Goal: Task Accomplishment & Management: Manage account settings

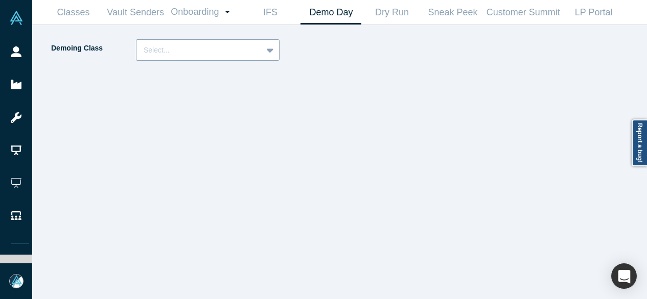
click at [227, 60] on div "Select..." at bounding box center [208, 49] width 144 height 21
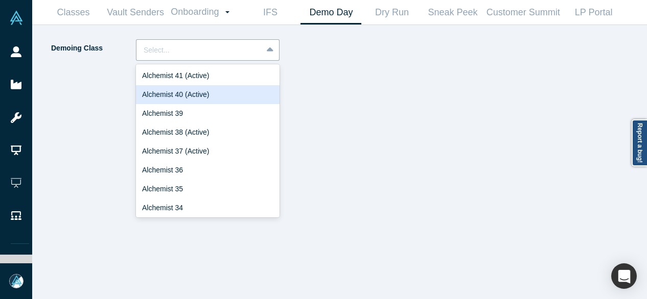
click at [194, 92] on div "Alchemist 40 (Active)" at bounding box center [208, 94] width 144 height 19
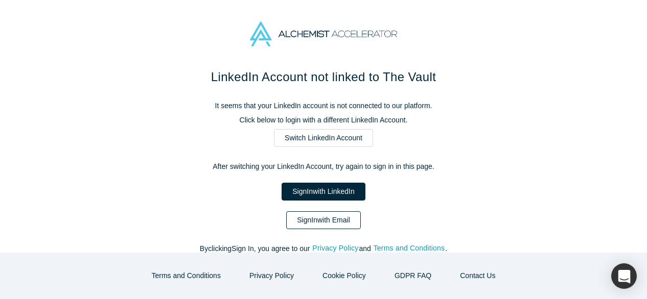
click at [298, 218] on link "Sign In with Email" at bounding box center [323, 220] width 75 height 18
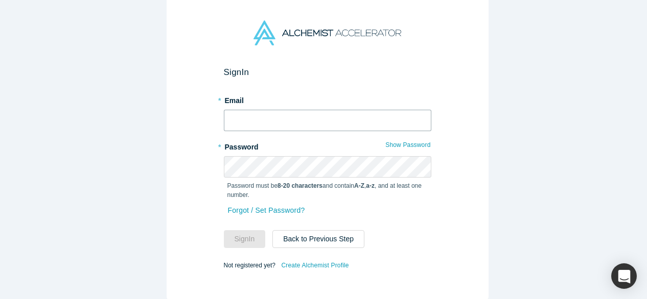
type input "[EMAIL_ADDRESS][DOMAIN_NAME]"
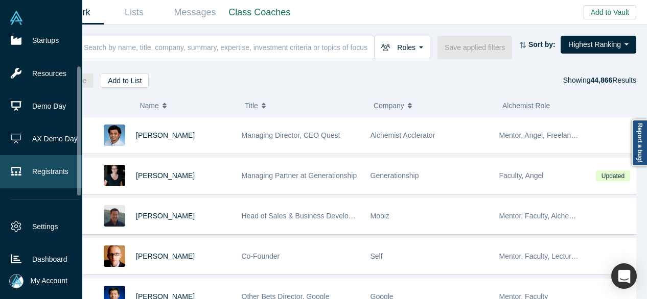
scroll to position [102, 0]
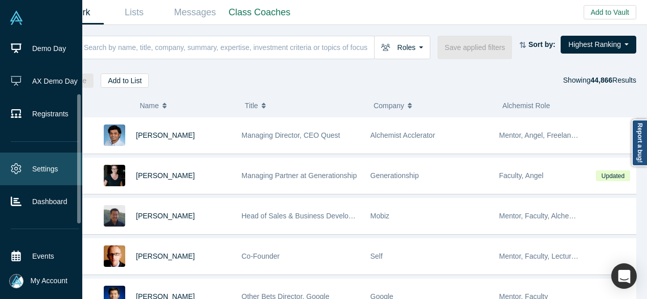
click at [35, 170] on link "Settings" at bounding box center [45, 169] width 90 height 33
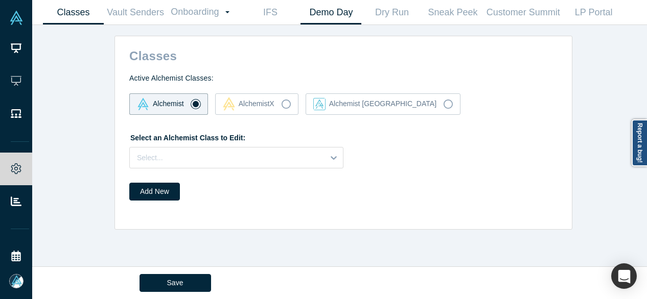
click at [321, 16] on link "Demo Day" at bounding box center [330, 13] width 61 height 24
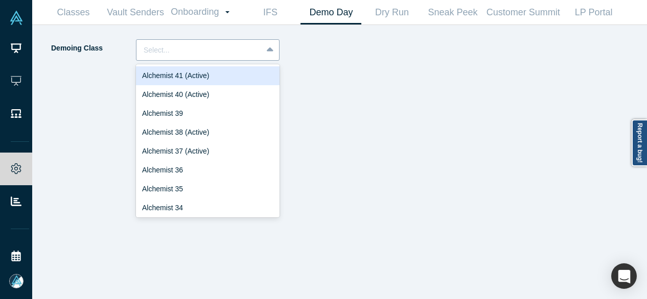
click at [248, 45] on div at bounding box center [199, 50] width 111 height 13
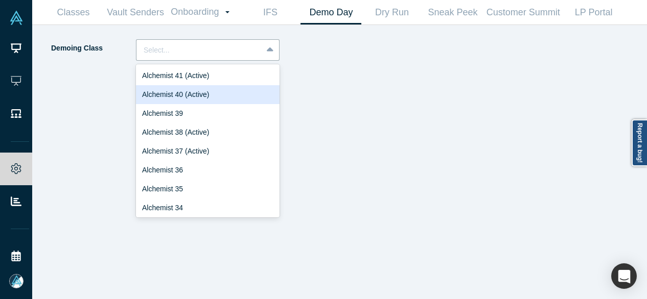
click at [172, 93] on div "Alchemist 40 (Active)" at bounding box center [208, 94] width 144 height 19
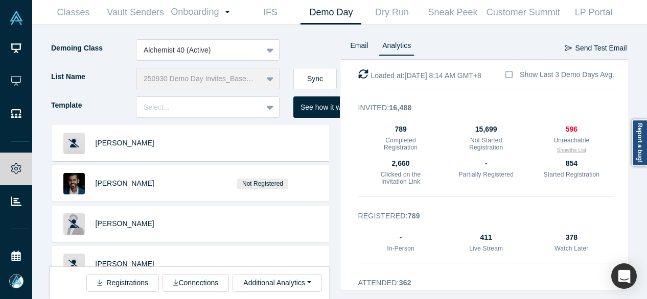
click at [557, 151] on button "Show the List" at bounding box center [571, 151] width 29 height 8
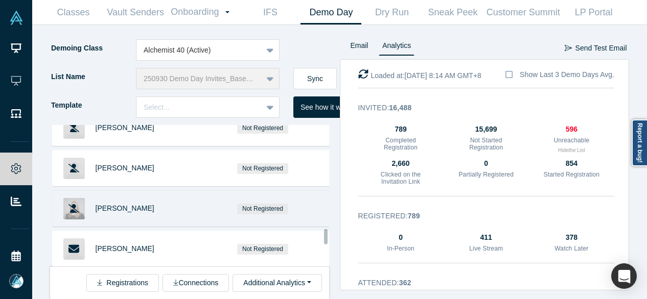
scroll to position [1236, 0]
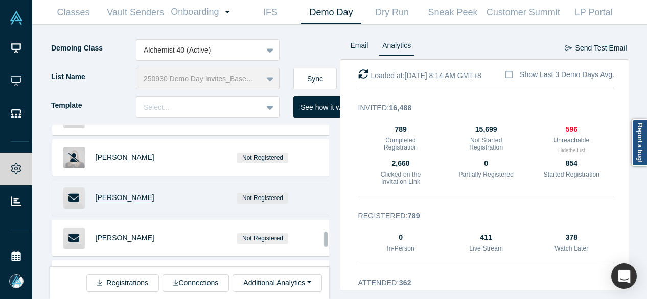
click at [114, 194] on span "Dekel Persi" at bounding box center [125, 198] width 59 height 8
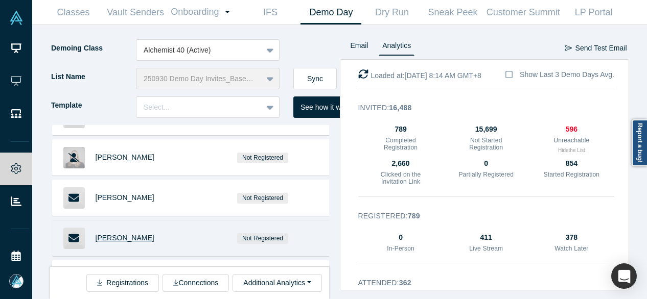
click at [107, 234] on span "Dr. Gesa Miczaika" at bounding box center [125, 238] width 59 height 8
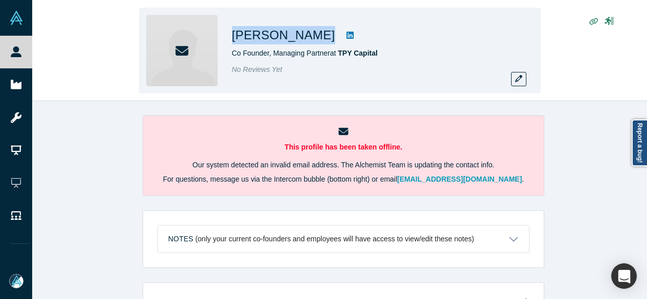
drag, startPoint x: 294, startPoint y: 40, endPoint x: 232, endPoint y: 46, distance: 61.6
click at [232, 46] on div "Dekel Persi Co Founder, Managing Partner at TPY Capital No Reviews Yet" at bounding box center [375, 50] width 286 height 71
copy div "Dekel Persi"
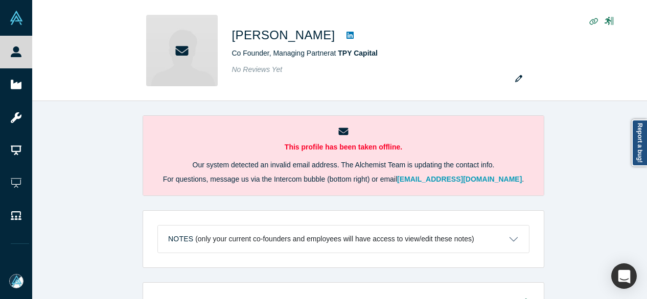
click at [581, 189] on div "This profile has been taken offline. Our system detected an invalid email addre…" at bounding box center [343, 204] width 622 height 206
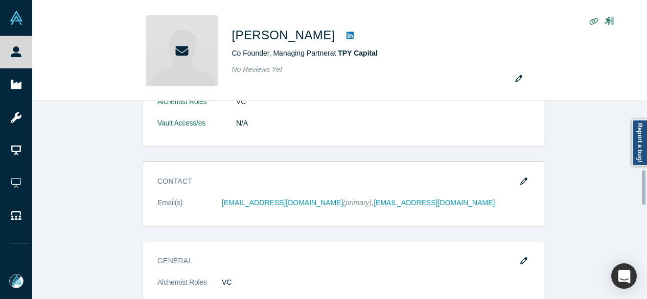
scroll to position [409, 0]
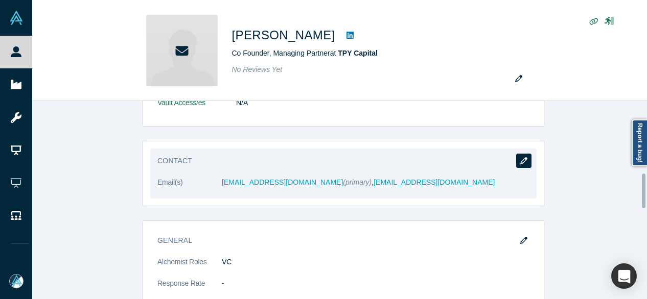
click at [521, 159] on icon "button" at bounding box center [523, 160] width 7 height 7
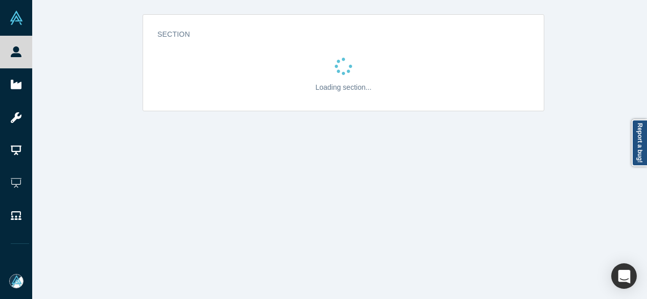
scroll to position [0, 0]
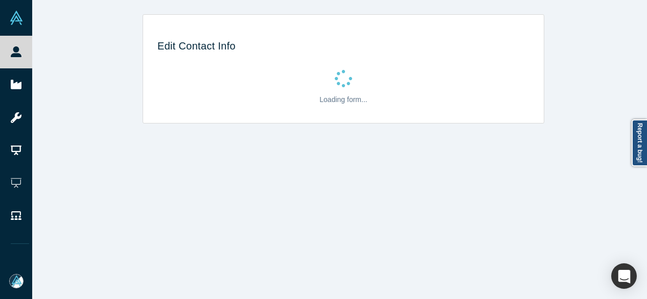
select select "US"
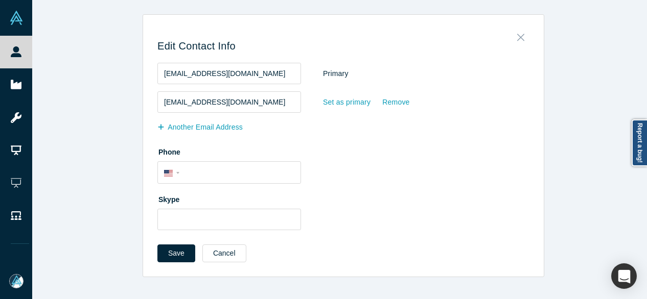
click at [516, 39] on icon "Close" at bounding box center [519, 37] width 7 height 7
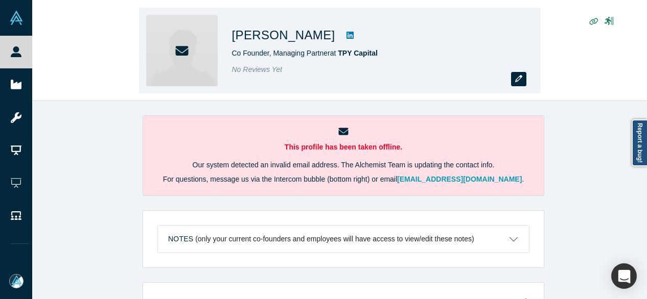
click at [515, 81] on icon "button" at bounding box center [518, 78] width 7 height 7
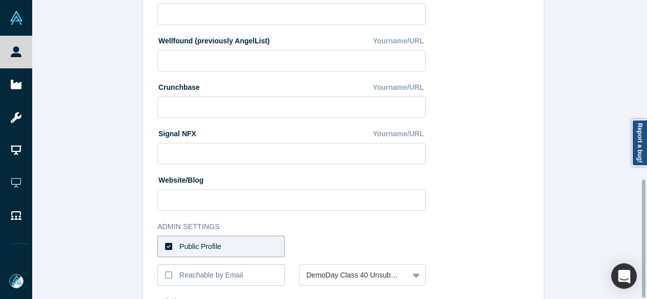
scroll to position [458, 0]
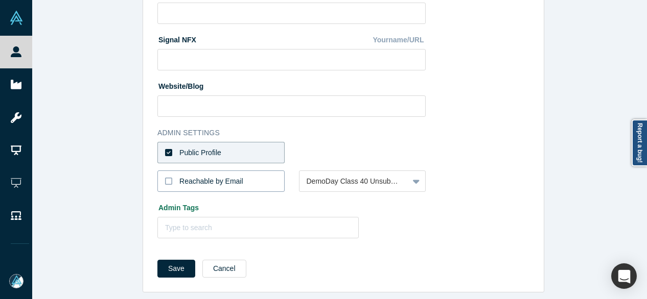
click at [200, 176] on div "Reachable by Email" at bounding box center [211, 181] width 64 height 11
click at [0, 0] on input "Reachable by Email" at bounding box center [0, 0] width 0 height 0
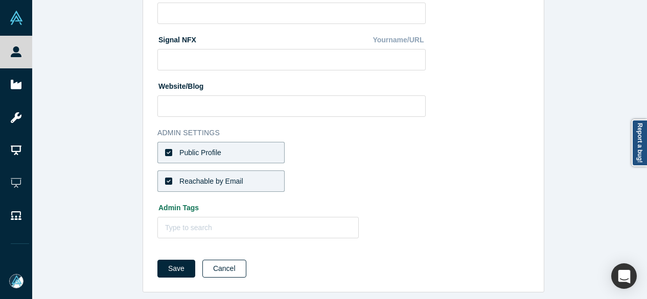
click at [214, 264] on button "Cancel" at bounding box center [224, 269] width 44 height 18
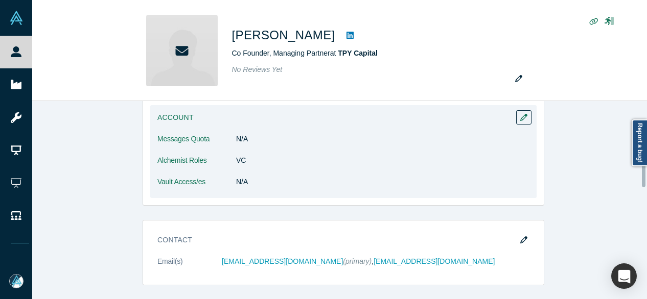
scroll to position [357, 0]
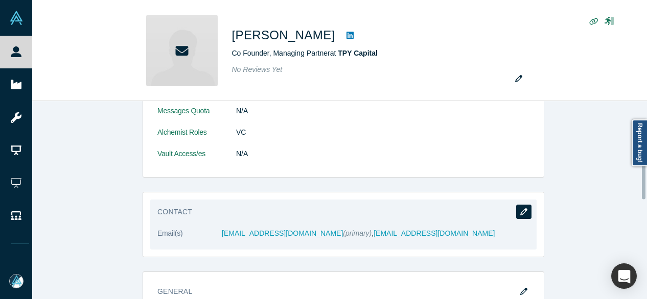
click at [523, 207] on button "button" at bounding box center [523, 212] width 15 height 14
select select "US"
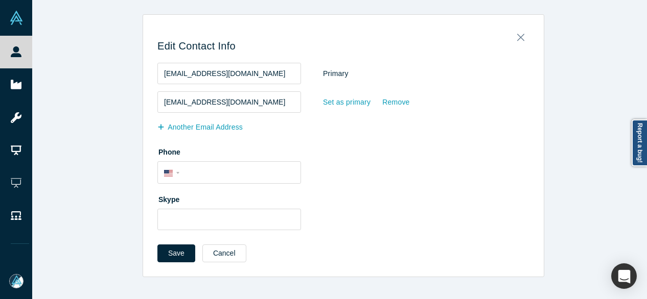
scroll to position [0, 0]
click at [341, 102] on div "Set as primary" at bounding box center [346, 102] width 49 height 18
click at [0, 0] on input "Set as primary" at bounding box center [0, 0] width 0 height 0
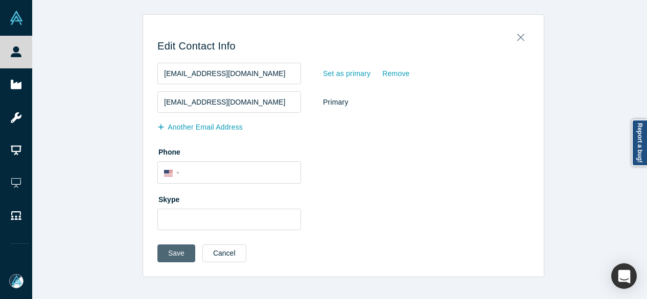
click at [163, 253] on button "Save" at bounding box center [176, 254] width 38 height 18
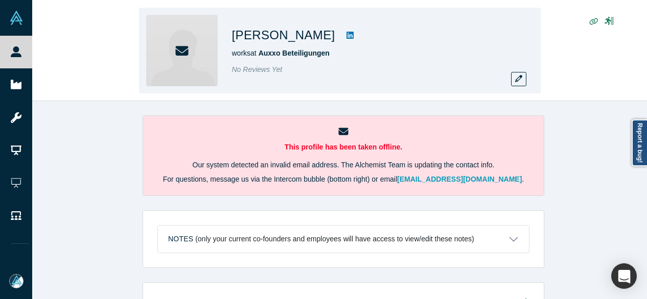
drag, startPoint x: 235, startPoint y: 39, endPoint x: 329, endPoint y: 40, distance: 94.0
click at [329, 40] on h1 "[PERSON_NAME]" at bounding box center [283, 35] width 103 height 18
copy h1 "[PERSON_NAME]"
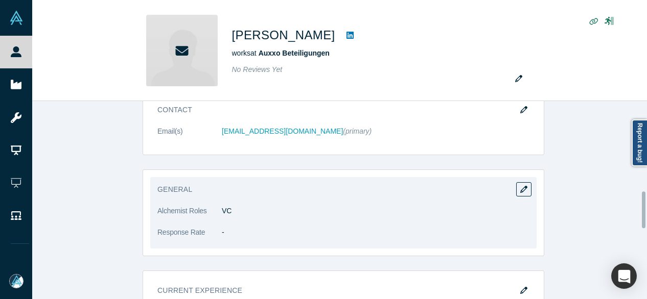
scroll to position [613, 0]
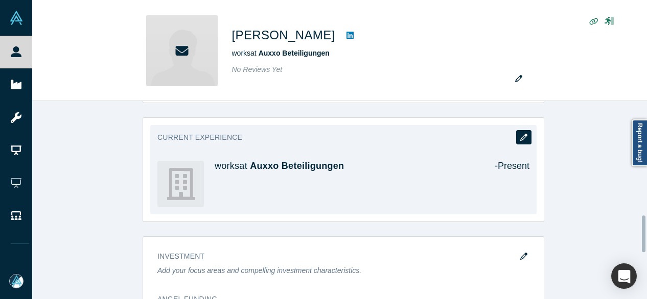
click at [520, 134] on icon "button" at bounding box center [523, 137] width 7 height 7
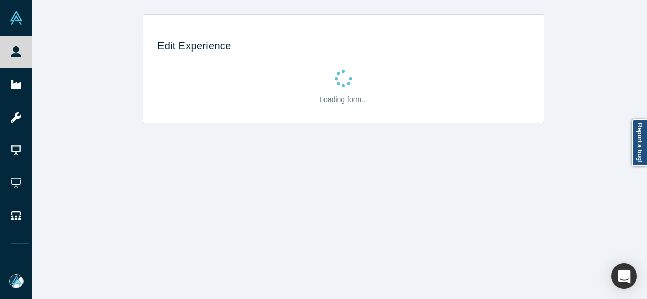
scroll to position [0, 0]
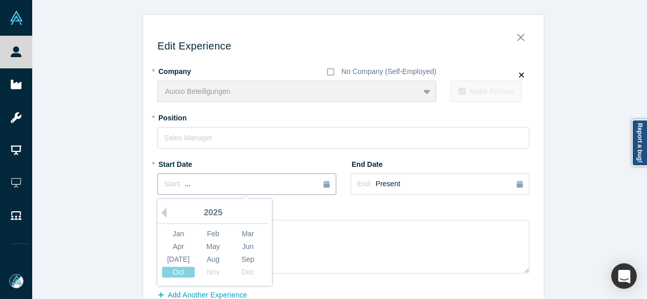
drag, startPoint x: 251, startPoint y: 182, endPoint x: 201, endPoint y: 190, distance: 51.2
click at [250, 182] on div "Start: ..." at bounding box center [246, 184] width 165 height 11
click at [161, 213] on button "Previous Year" at bounding box center [161, 213] width 10 height 10
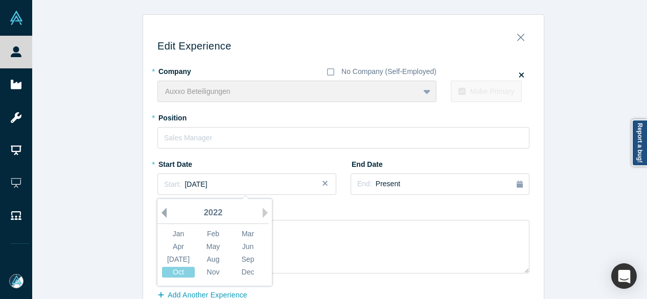
click at [161, 213] on button "Previous Year" at bounding box center [161, 213] width 10 height 10
drag, startPoint x: 212, startPoint y: 260, endPoint x: 217, endPoint y: 236, distance: 23.8
click at [212, 260] on div "Aug" at bounding box center [213, 259] width 33 height 11
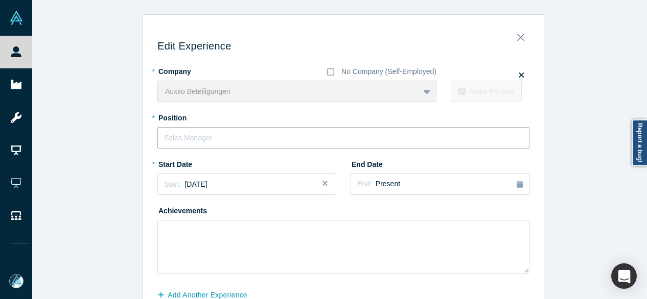
click at [225, 137] on input "text" at bounding box center [343, 137] width 372 height 21
paste input "General Partner"
click at [224, 137] on input "General Partner" at bounding box center [343, 137] width 372 height 21
type input "General Partner"
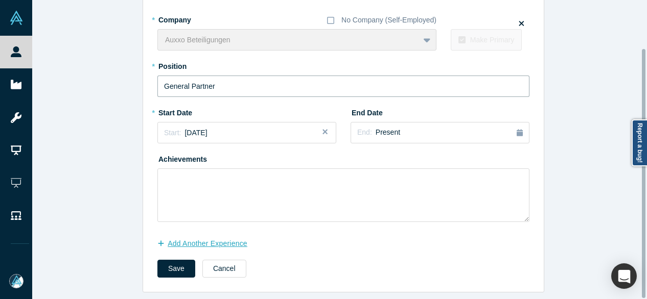
scroll to position [58, 0]
click at [230, 239] on button "Add Another Experience" at bounding box center [207, 244] width 101 height 18
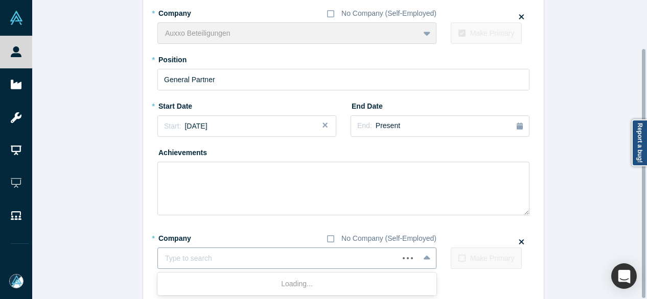
click at [214, 263] on div at bounding box center [278, 258] width 226 height 13
paste input "European Women in VC logo Founding Member Founding Member European Women in VC"
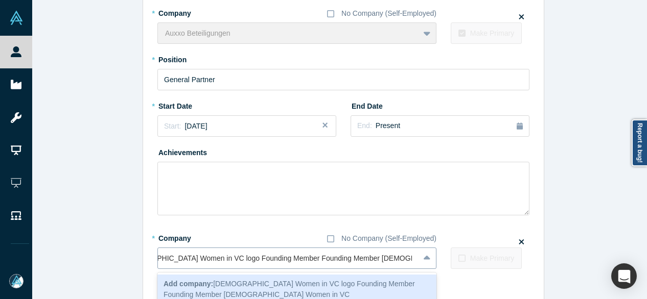
scroll to position [0, 44]
type input "European Women in VC logo Founding Member Founding Member European Women in VC"
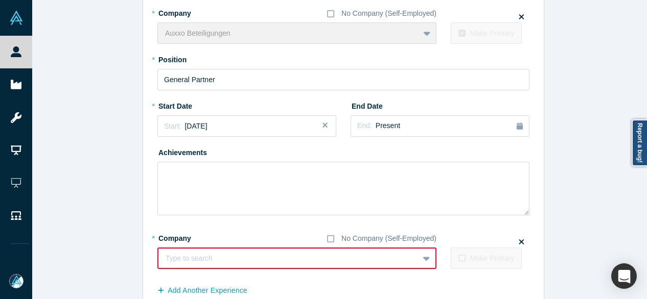
scroll to position [0, 0]
paste input "European Women in VC logo Founding Member Founding Member European Women in VC"
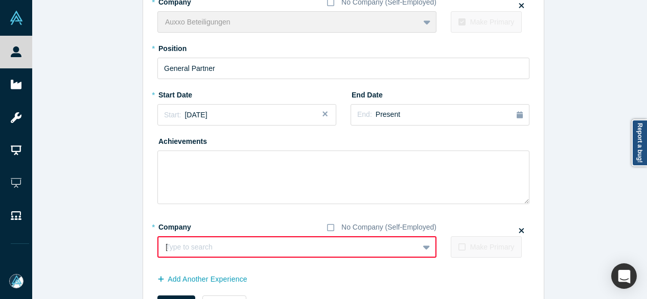
scroll to position [0, 37]
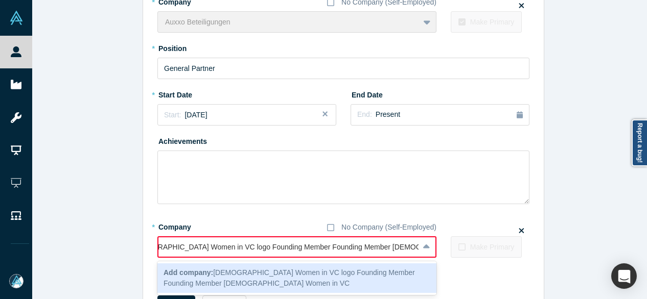
drag, startPoint x: 339, startPoint y: 248, endPoint x: 100, endPoint y: 257, distance: 239.2
click at [100, 257] on div "Edit Experience * Company No Company (Self-Employed) Auxxo Beteiligungen To pic…" at bounding box center [343, 137] width 622 height 384
type input "European Women in VC"
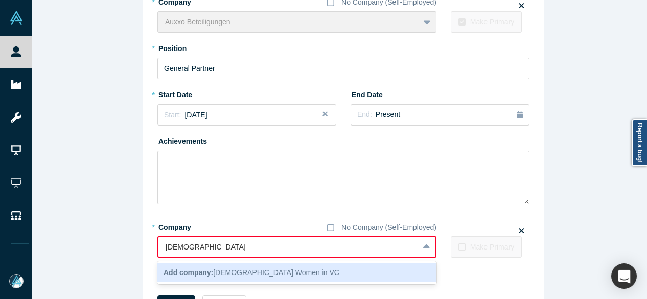
click at [209, 266] on div "Add company: European Women in VC" at bounding box center [296, 273] width 279 height 19
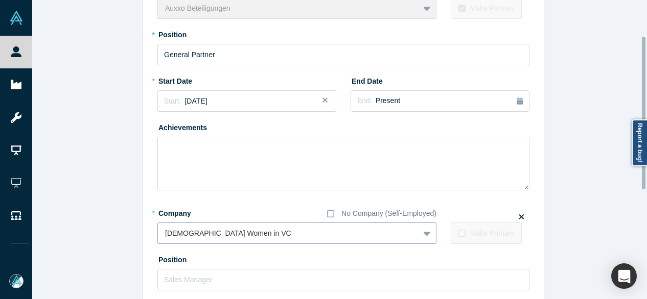
scroll to position [121, 0]
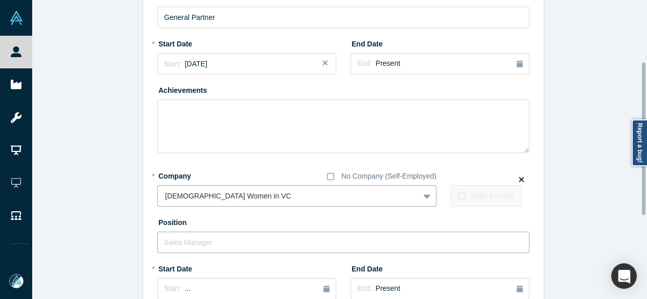
click at [212, 242] on input "text" at bounding box center [343, 242] width 372 height 21
paste input "European Women in VC logo Founding Member Founding Member"
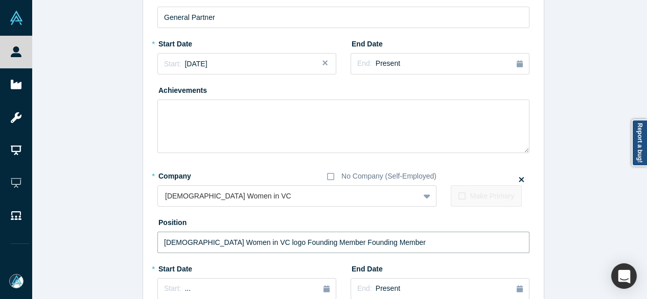
drag, startPoint x: 315, startPoint y: 243, endPoint x: 147, endPoint y: 251, distance: 168.2
click at [147, 251] on div "Edit Experience * Company No Company (Self-Employed) Auxxo Beteiligungen To pic…" at bounding box center [343, 174] width 400 height 547
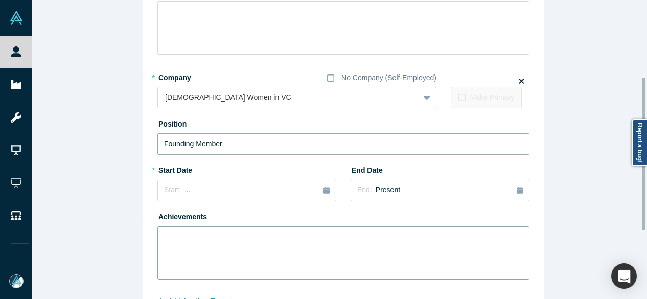
scroll to position [223, 0]
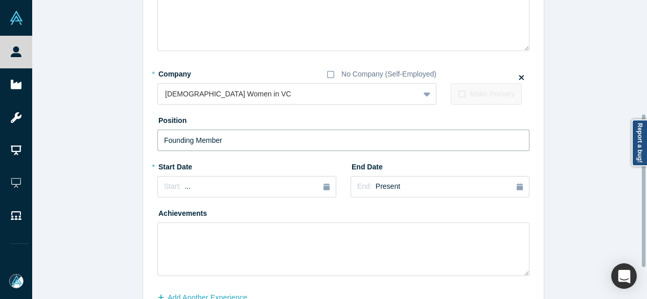
type input "Founding Member"
click at [252, 186] on div "Start: ..." at bounding box center [246, 186] width 165 height 11
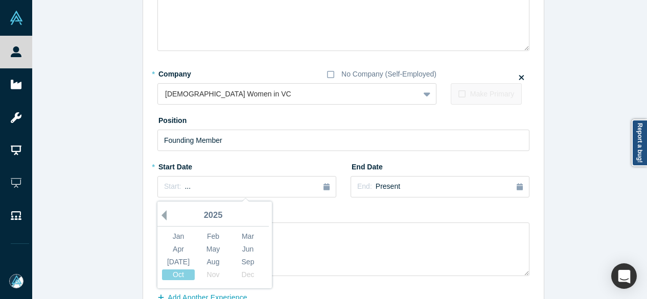
click at [161, 217] on button "Previous Year" at bounding box center [161, 215] width 10 height 10
click at [161, 216] on button "Previous Year" at bounding box center [161, 215] width 10 height 10
click at [160, 215] on button "Previous Year" at bounding box center [161, 215] width 10 height 10
click at [242, 263] on div "Sep" at bounding box center [247, 262] width 33 height 11
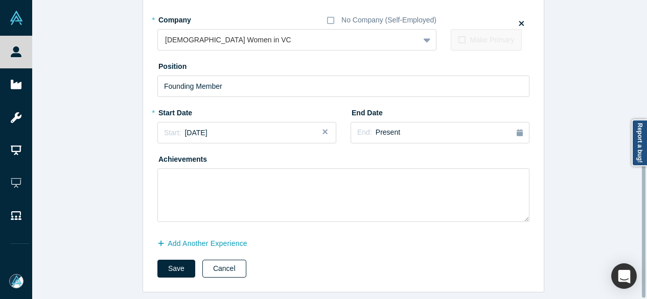
scroll to position [283, 0]
click at [183, 267] on button "Save" at bounding box center [176, 269] width 38 height 18
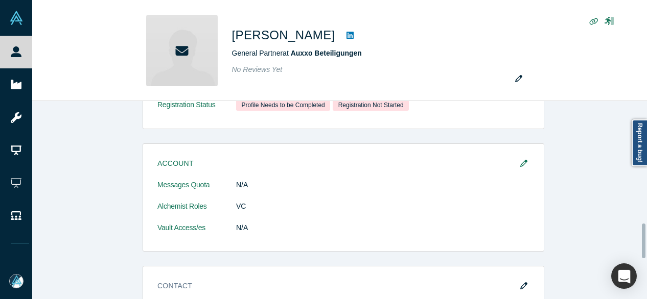
scroll to position [0, 0]
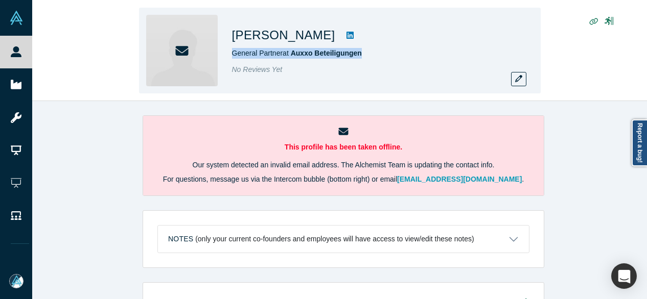
drag, startPoint x: 384, startPoint y: 58, endPoint x: 230, endPoint y: 52, distance: 154.4
click at [230, 52] on div "Dr. Gesa Miczaika General Partner at Auxxo Beteiligungen No Reviews Yet" at bounding box center [339, 51] width 401 height 86
copy span "General Partner at Auxxo Beteiligungen"
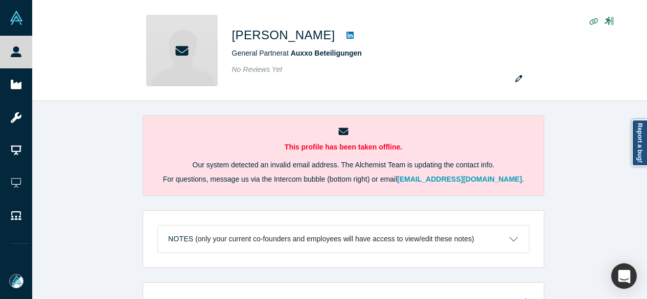
click at [607, 112] on div "This profile has been taken offline. Our system detected an invalid email addre…" at bounding box center [343, 204] width 622 height 206
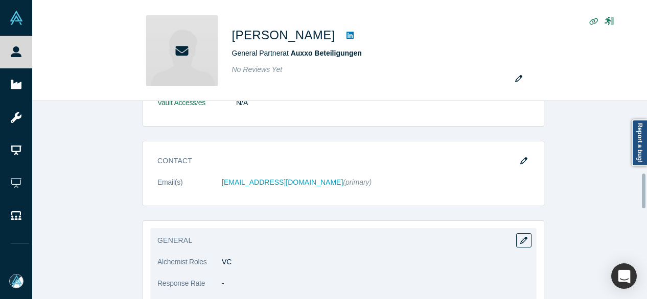
scroll to position [409, 0]
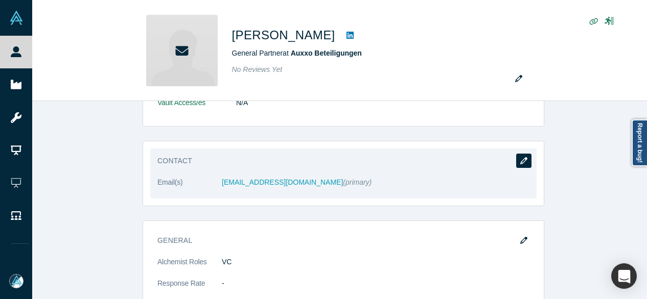
click at [520, 159] on icon "button" at bounding box center [523, 160] width 7 height 7
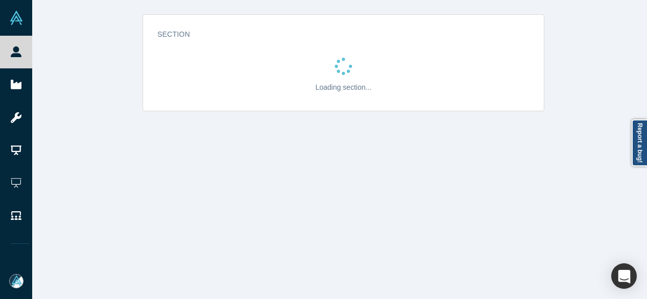
scroll to position [0, 0]
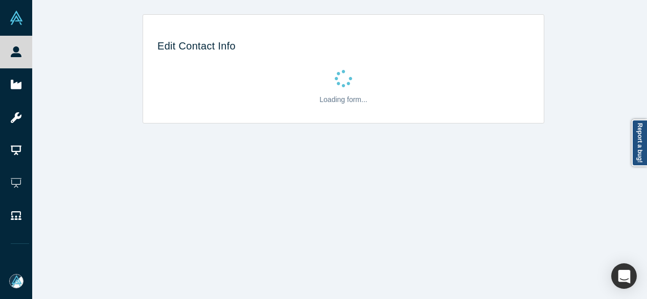
select select "US"
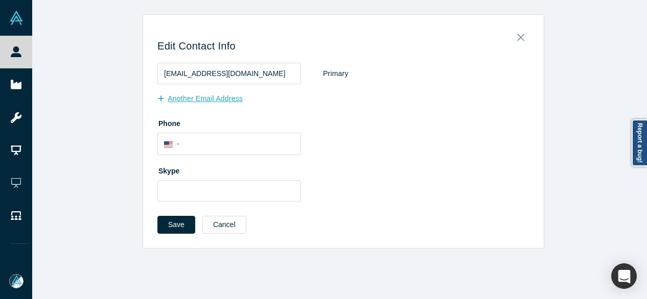
click at [209, 101] on button "Another Email Address" at bounding box center [205, 99] width 96 height 18
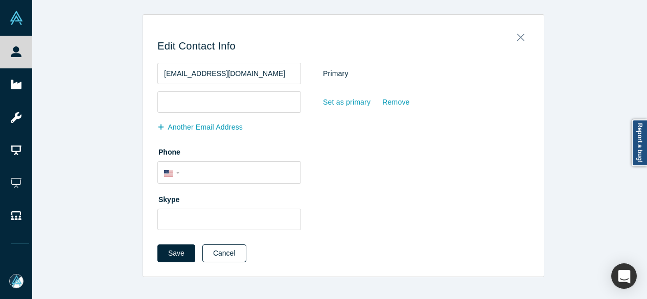
click at [222, 254] on button "Cancel" at bounding box center [224, 254] width 44 height 18
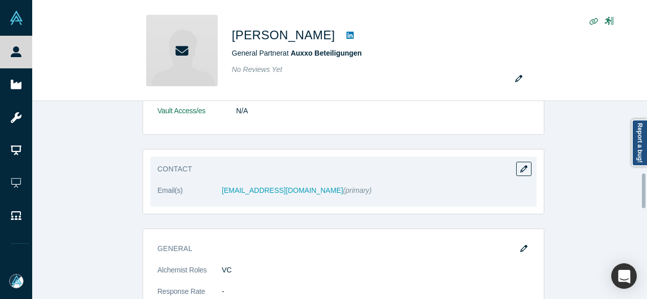
scroll to position [409, 0]
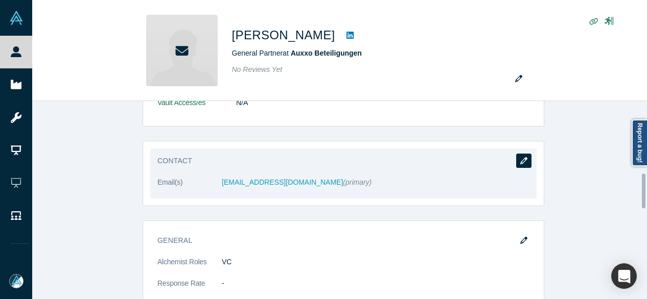
click at [522, 162] on icon "button" at bounding box center [523, 160] width 7 height 7
select select "US"
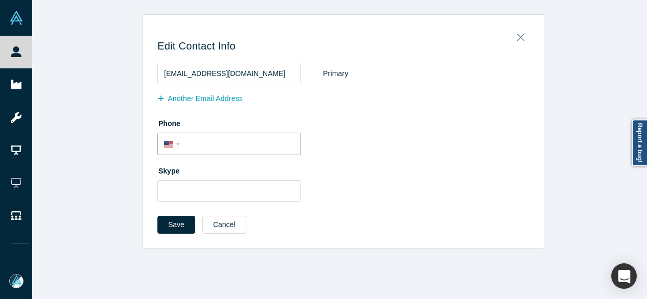
scroll to position [0, 0]
click at [199, 103] on button "Another Email Address" at bounding box center [205, 99] width 96 height 18
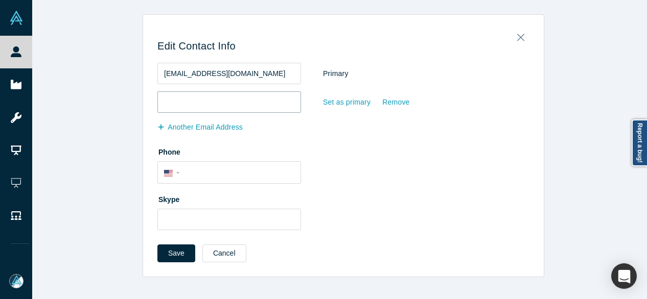
click at [200, 103] on input "email" at bounding box center [229, 101] width 144 height 21
paste input "gesapelzer@googlemail.com"
type input "gesapelzer@googlemail.com"
click at [353, 108] on div "Set as primary" at bounding box center [346, 102] width 49 height 18
click at [0, 0] on input "Set as primary" at bounding box center [0, 0] width 0 height 0
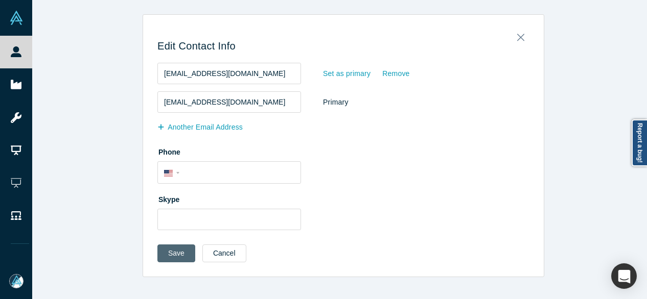
click at [166, 253] on button "Save" at bounding box center [176, 254] width 38 height 18
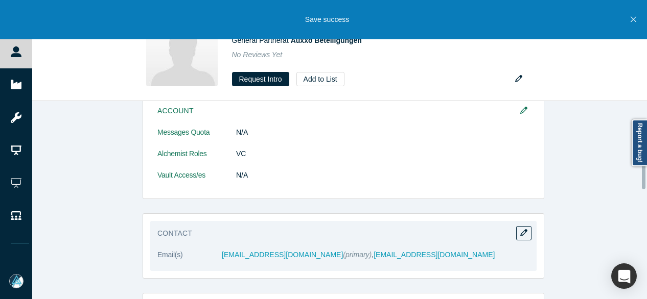
scroll to position [255, 0]
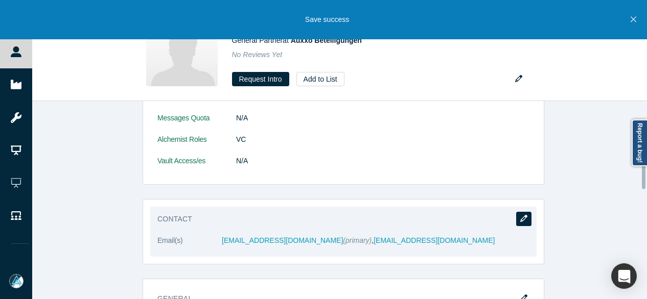
click at [523, 220] on button "button" at bounding box center [523, 219] width 15 height 14
select select "US"
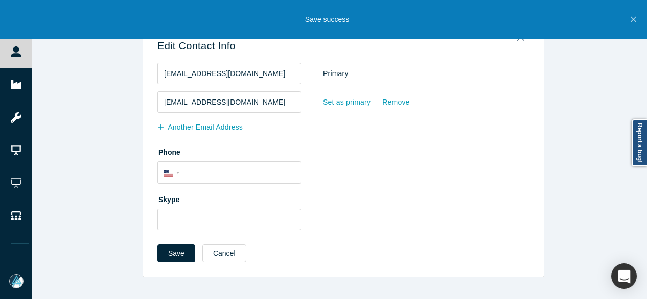
scroll to position [0, 0]
click at [350, 107] on div "Set as primary" at bounding box center [346, 102] width 49 height 18
click at [0, 0] on input "Set as primary" at bounding box center [0, 0] width 0 height 0
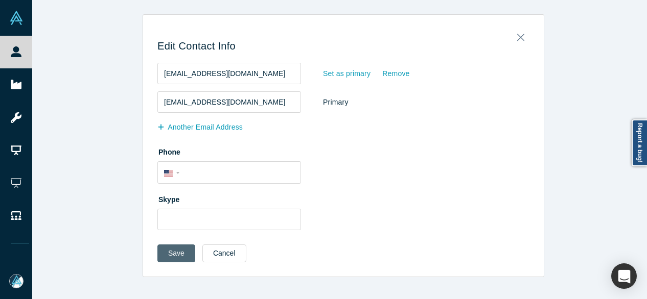
click at [178, 253] on button "Save" at bounding box center [176, 254] width 38 height 18
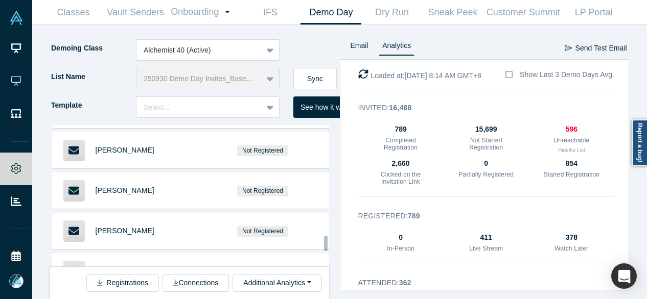
scroll to position [1302, 0]
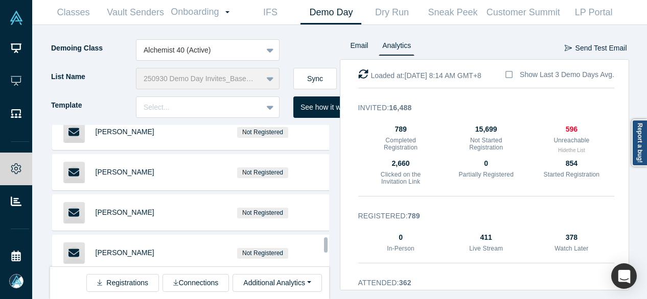
drag, startPoint x: 325, startPoint y: 243, endPoint x: 324, endPoint y: 248, distance: 5.7
click at [324, 248] on div at bounding box center [326, 244] width 4 height 15
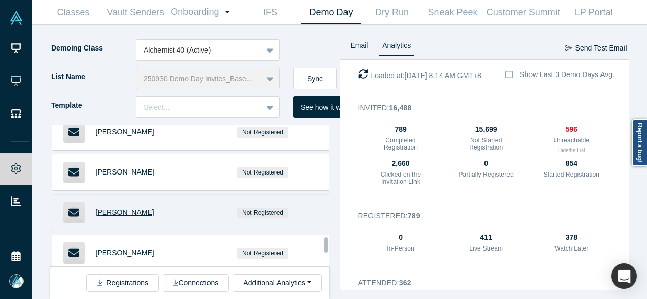
click at [130, 208] on span "[PERSON_NAME]" at bounding box center [125, 212] width 59 height 8
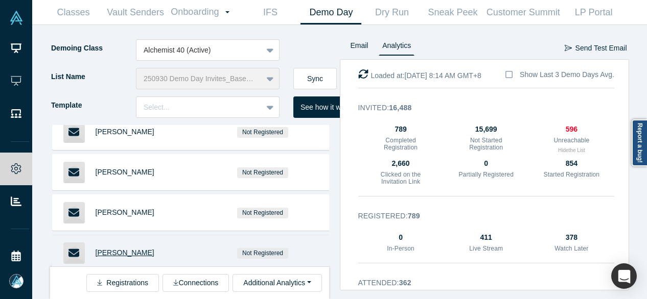
click at [112, 249] on span "[PERSON_NAME]" at bounding box center [125, 253] width 59 height 8
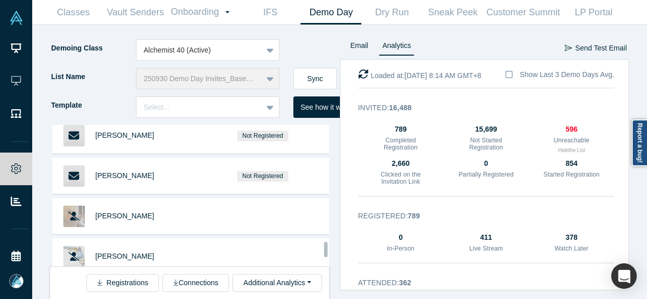
scroll to position [1366, 0]
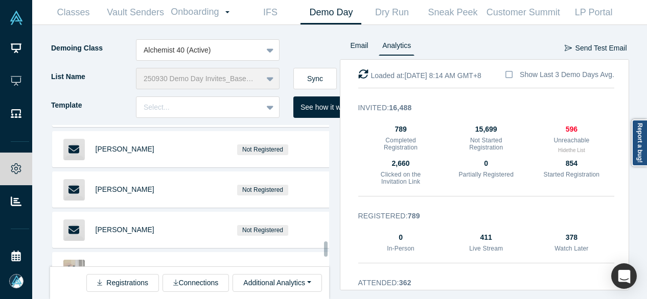
click at [324, 249] on div at bounding box center [326, 249] width 4 height 15
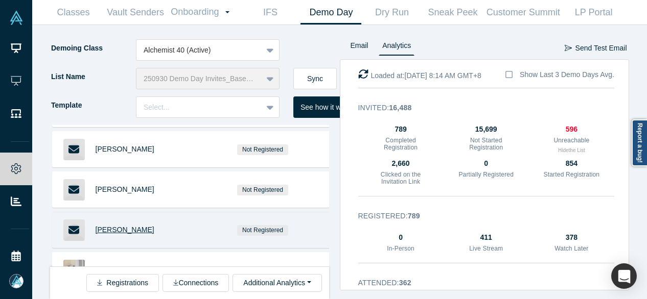
click at [109, 226] on span "[PERSON_NAME]" at bounding box center [125, 230] width 59 height 8
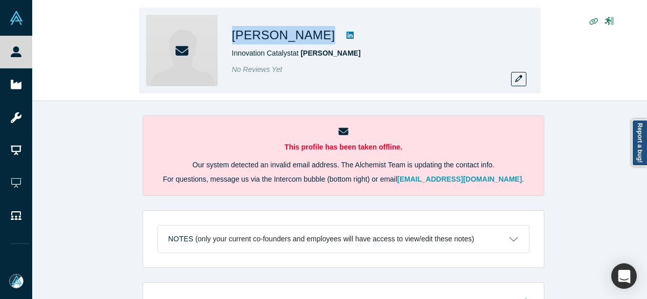
drag, startPoint x: 299, startPoint y: 36, endPoint x: 234, endPoint y: 38, distance: 65.4
click at [234, 38] on div "Carina Klaffl" at bounding box center [375, 35] width 286 height 18
copy div "Carina Klaffl"
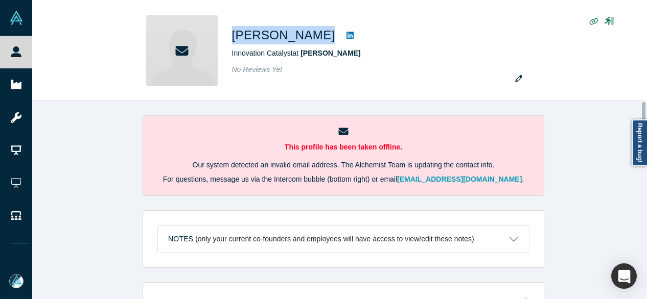
scroll to position [738, 0]
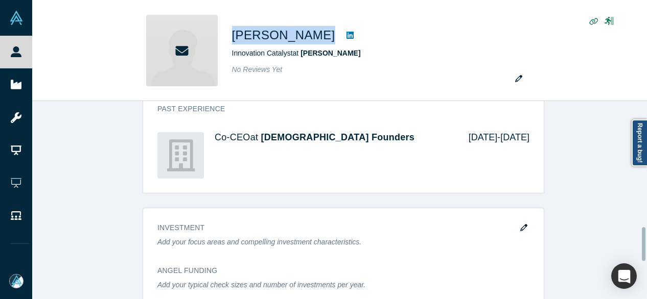
click at [643, 244] on div at bounding box center [643, 200] width 3 height 196
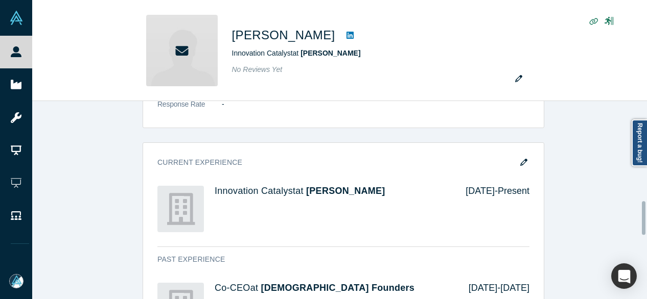
scroll to position [582, 0]
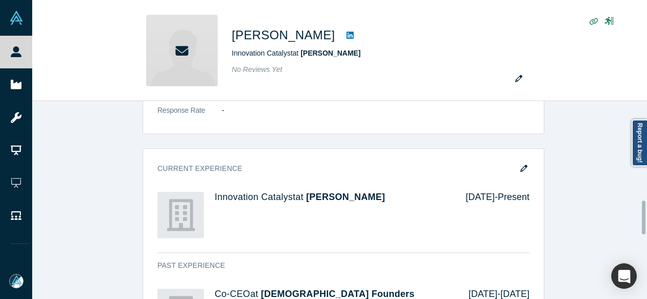
drag, startPoint x: 643, startPoint y: 244, endPoint x: 642, endPoint y: 218, distance: 26.6
click at [642, 218] on div at bounding box center [643, 218] width 4 height 34
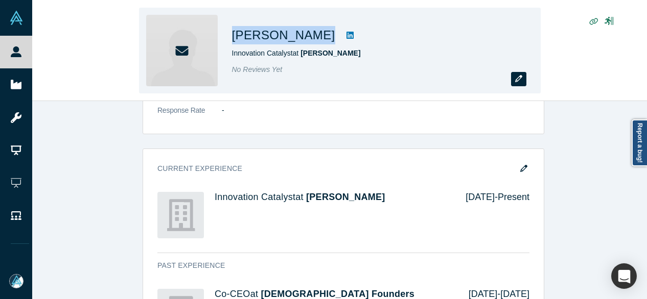
click at [523, 81] on button "button" at bounding box center [518, 79] width 15 height 14
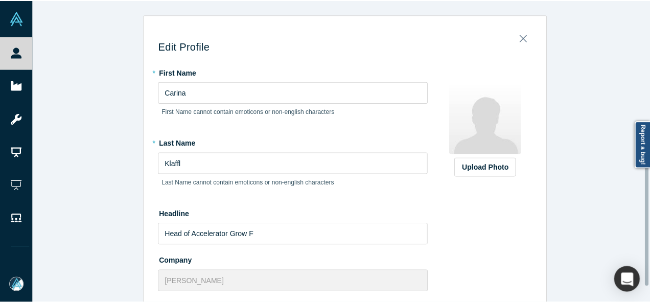
scroll to position [419, 0]
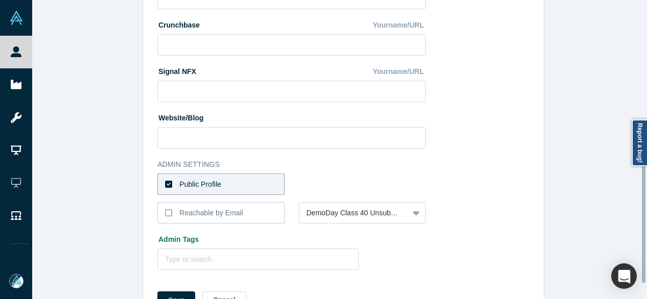
click at [644, 224] on div at bounding box center [643, 149] width 3 height 297
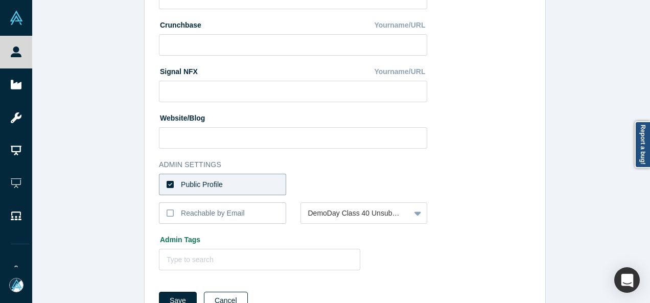
click at [222, 296] on button "Cancel" at bounding box center [226, 301] width 44 height 18
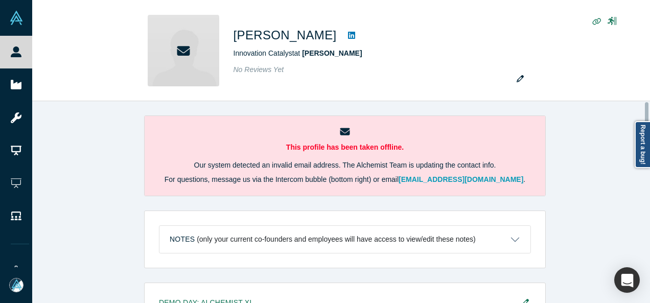
scroll to position [472, 0]
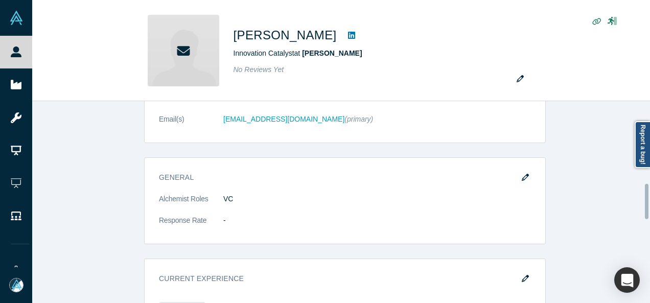
click at [646, 201] on div at bounding box center [647, 202] width 3 height 200
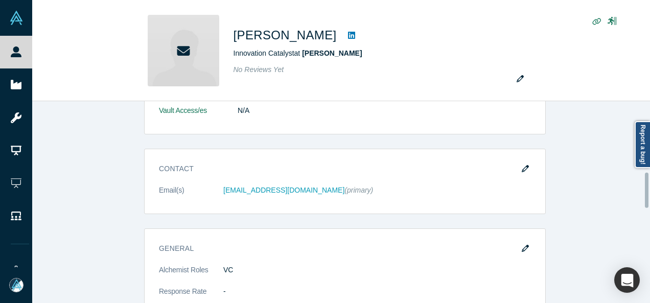
scroll to position [407, 0]
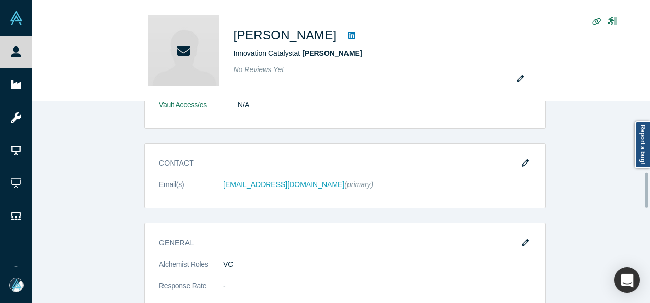
drag, startPoint x: 648, startPoint y: 201, endPoint x: 639, endPoint y: 190, distance: 13.9
click at [639, 190] on div "This profile has been taken offline. Our system detected an invalid email addre…" at bounding box center [340, 202] width 617 height 202
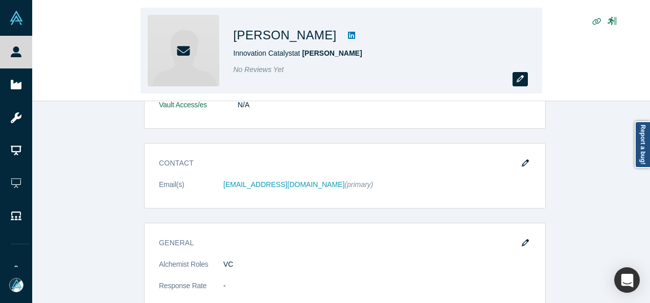
click at [522, 82] on icon "button" at bounding box center [519, 78] width 7 height 7
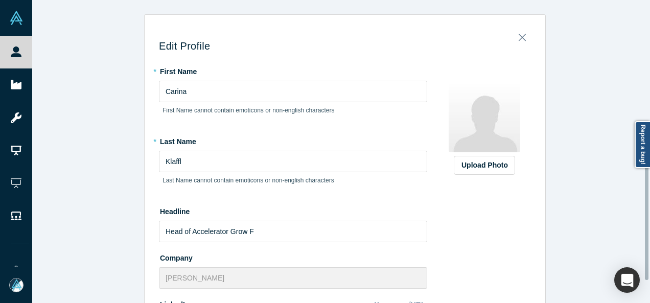
scroll to position [398, 0]
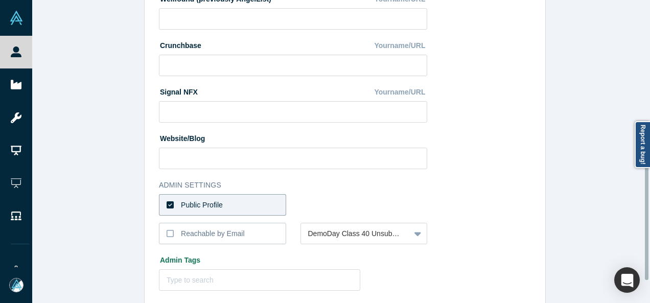
click at [646, 220] on div at bounding box center [647, 151] width 3 height 301
click at [646, 220] on div at bounding box center [647, 219] width 4 height 121
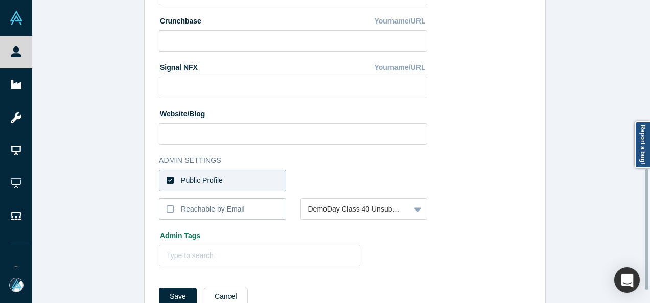
scroll to position [428, 0]
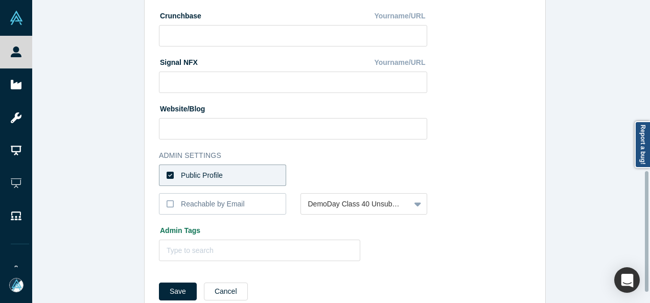
drag, startPoint x: 646, startPoint y: 236, endPoint x: 643, endPoint y: 248, distance: 11.9
click at [643, 248] on div "Edit Profile * First Name Carina First Name cannot contain emoticons or non-eng…" at bounding box center [340, 151] width 617 height 303
click at [229, 292] on button "Cancel" at bounding box center [226, 291] width 44 height 18
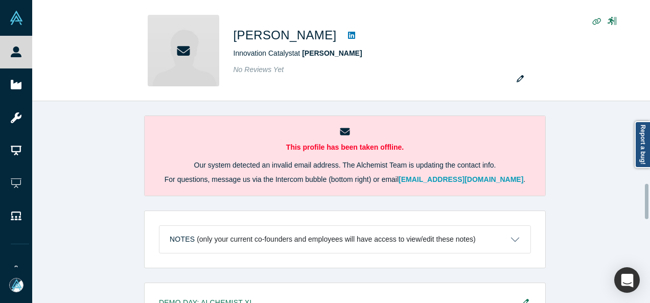
scroll to position [472, 0]
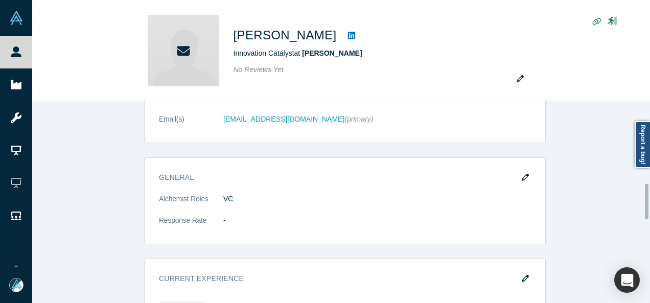
click at [646, 201] on div at bounding box center [647, 202] width 3 height 200
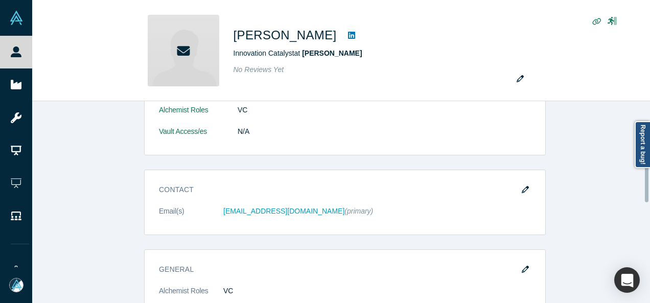
scroll to position [374, 0]
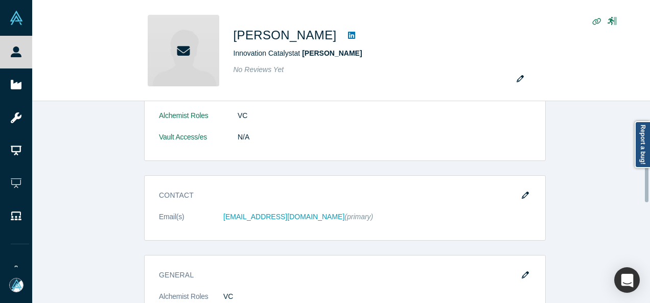
drag, startPoint x: 647, startPoint y: 191, endPoint x: 647, endPoint y: 174, distance: 16.9
click at [646, 174] on div at bounding box center [647, 184] width 4 height 35
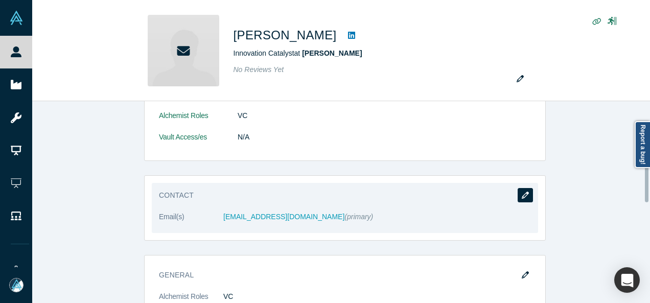
click at [526, 195] on button "button" at bounding box center [524, 195] width 15 height 14
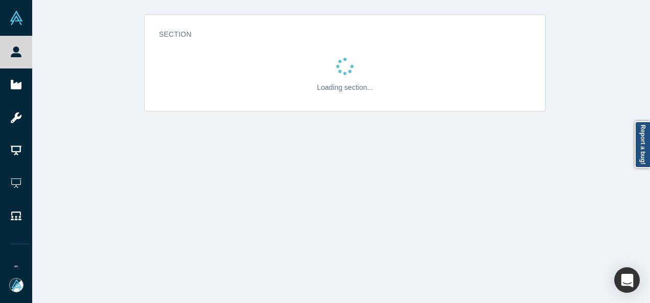
scroll to position [0, 0]
select select "US"
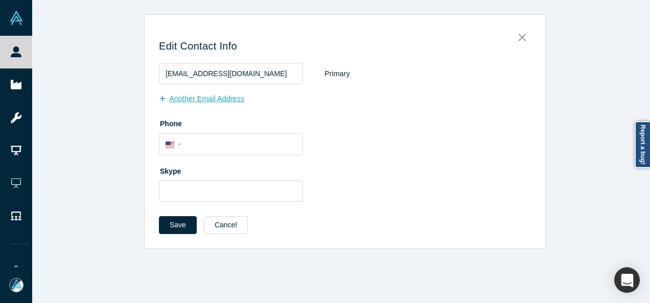
click at [225, 99] on button "Another Email Address" at bounding box center [207, 99] width 96 height 18
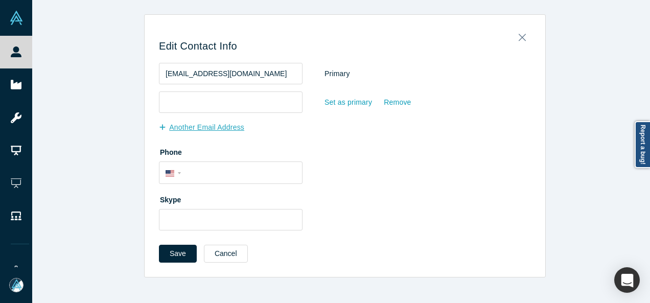
click at [225, 99] on input "email" at bounding box center [231, 101] width 144 height 21
type input "carinaklaffl@gmail.com"
click at [345, 105] on div "Set as primary" at bounding box center [348, 102] width 49 height 18
click at [0, 0] on input "Set as primary" at bounding box center [0, 0] width 0 height 0
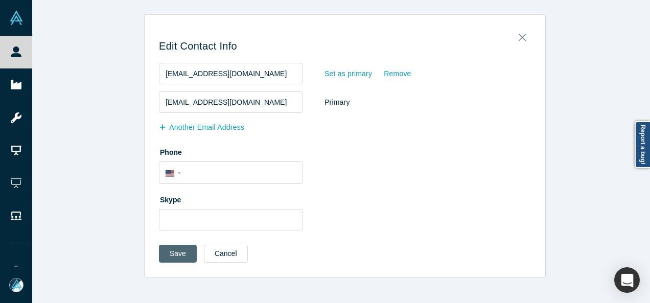
click at [165, 252] on button "Save" at bounding box center [178, 254] width 38 height 18
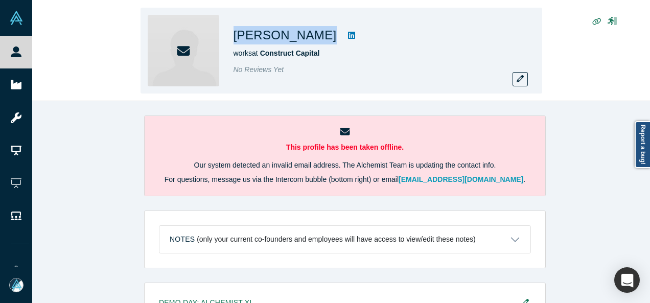
drag, startPoint x: 0, startPoint y: 0, endPoint x: 301, endPoint y: 42, distance: 304.3
click at [301, 42] on div "[PERSON_NAME] works at Construct Capital No Reviews Yet" at bounding box center [340, 51] width 401 height 86
copy div "[PERSON_NAME]"
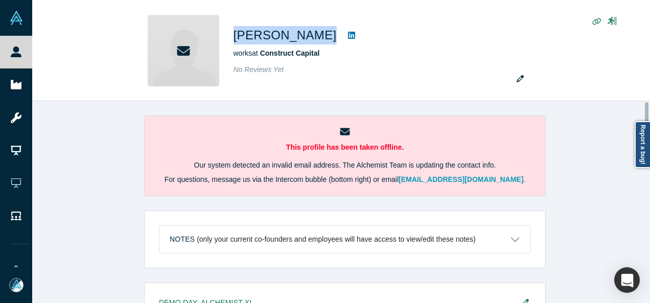
scroll to position [529, 0]
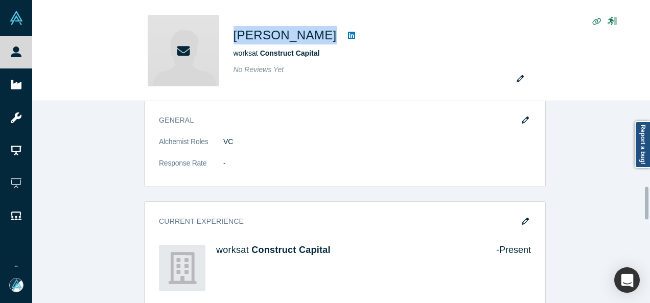
click at [647, 203] on div at bounding box center [647, 202] width 3 height 200
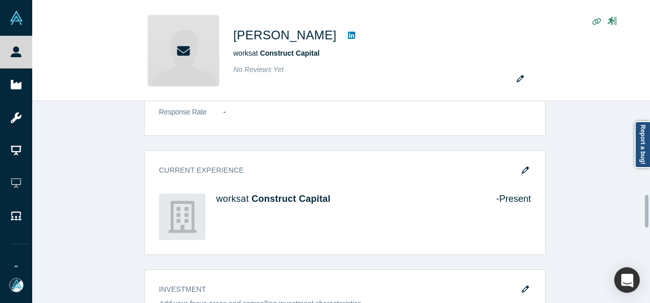
scroll to position [600, 0]
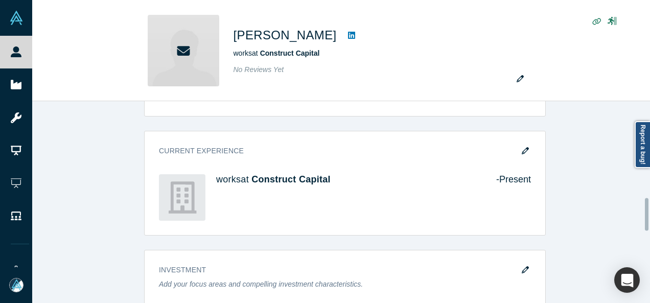
drag, startPoint x: 647, startPoint y: 203, endPoint x: 646, endPoint y: 214, distance: 11.3
click at [646, 214] on div at bounding box center [647, 214] width 4 height 33
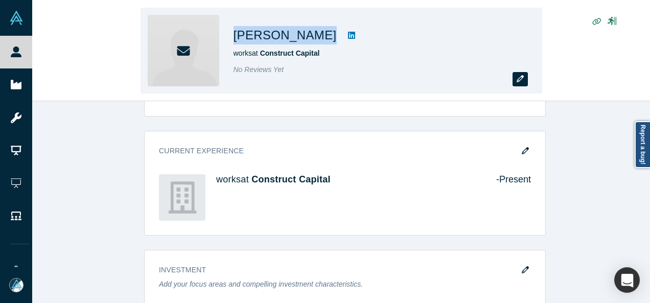
click at [520, 78] on icon "button" at bounding box center [519, 78] width 7 height 7
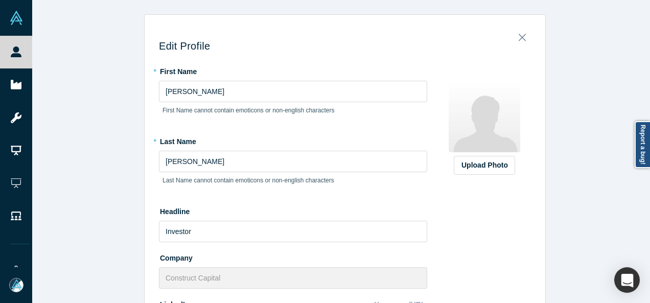
scroll to position [284, 0]
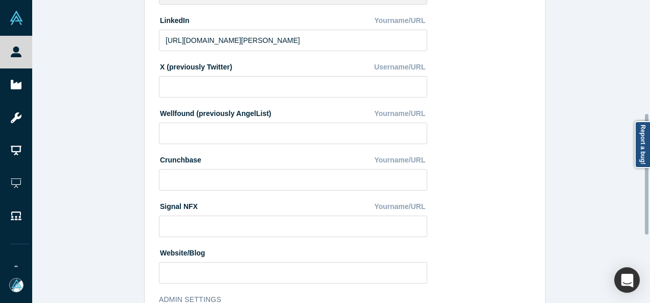
drag, startPoint x: 648, startPoint y: 174, endPoint x: 647, endPoint y: 194, distance: 19.4
click at [647, 194] on div at bounding box center [647, 151] width 3 height 301
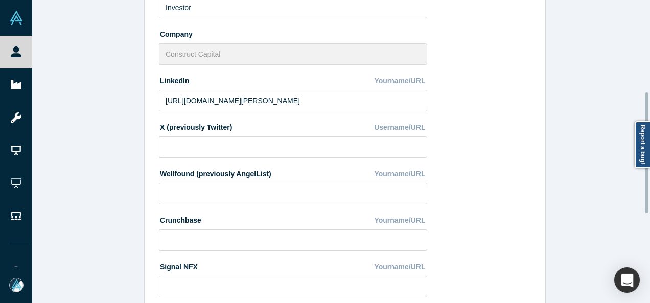
scroll to position [218, 0]
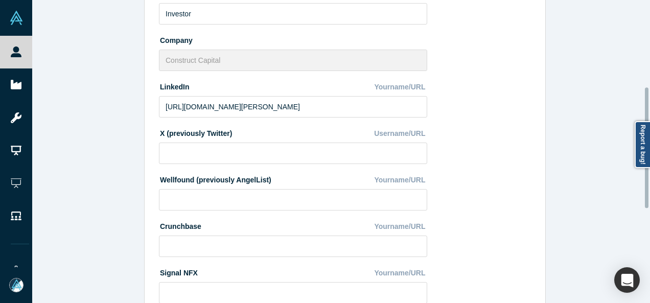
drag, startPoint x: 645, startPoint y: 194, endPoint x: 645, endPoint y: 167, distance: 26.6
click at [645, 167] on body "People Startups Resources Demo Day AX Demo Day Registrants Settings Dashboard E…" at bounding box center [325, 151] width 650 height 303
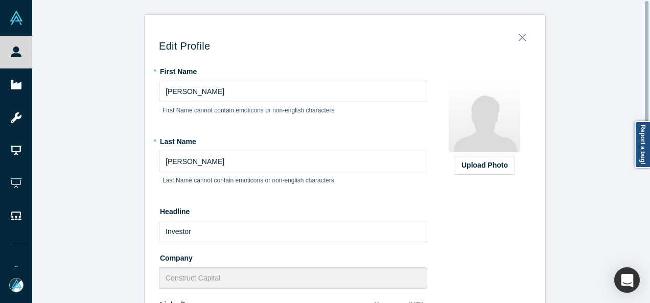
click at [648, 32] on div at bounding box center [647, 151] width 3 height 301
click at [518, 38] on icon "Close" at bounding box center [521, 37] width 7 height 7
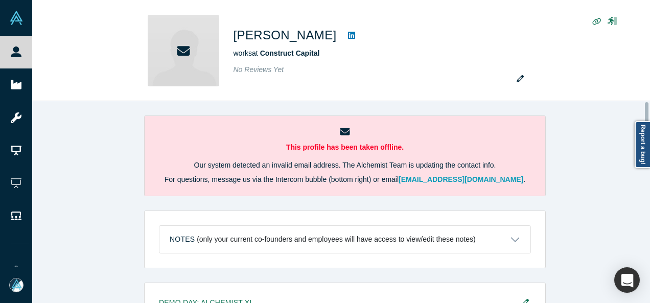
scroll to position [388, 0]
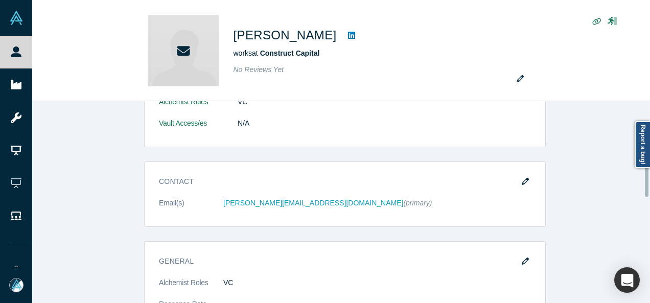
click at [647, 180] on div at bounding box center [647, 202] width 3 height 200
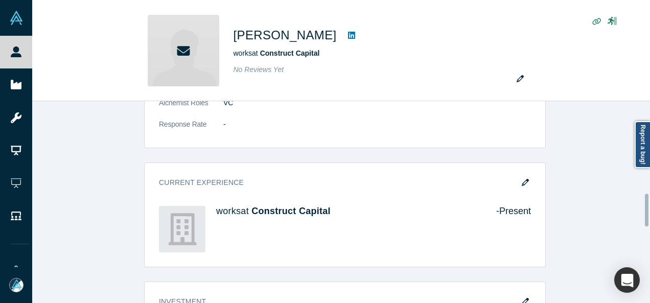
scroll to position [574, 0]
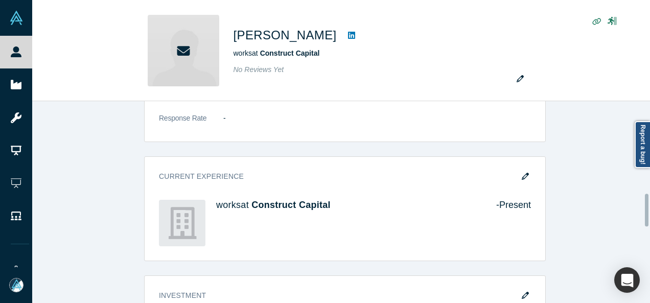
drag, startPoint x: 647, startPoint y: 180, endPoint x: 642, endPoint y: 210, distance: 30.0
click at [642, 210] on div "This profile has been taken offline. Our system detected an invalid email addre…" at bounding box center [340, 202] width 617 height 202
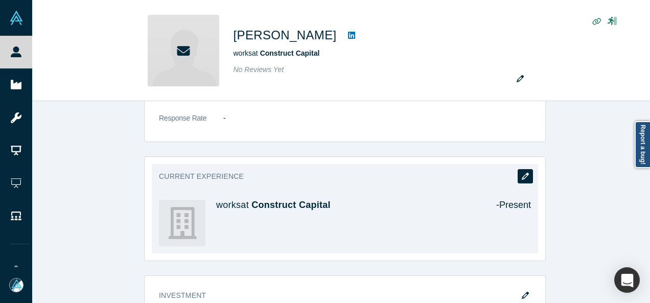
click at [521, 173] on icon "button" at bounding box center [524, 176] width 7 height 7
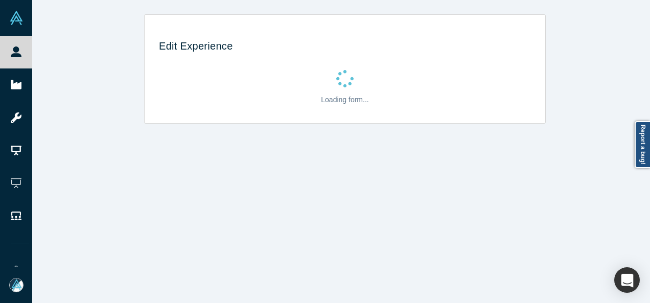
scroll to position [0, 0]
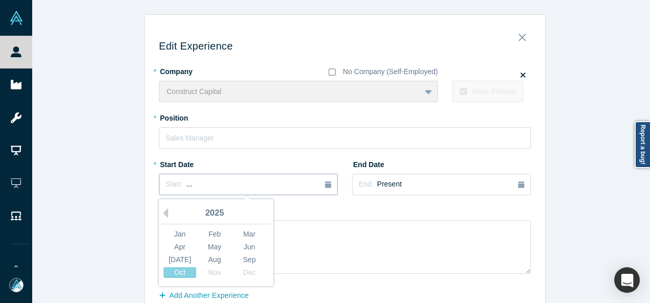
click at [209, 190] on button "Start: ..." at bounding box center [248, 184] width 179 height 21
click at [161, 214] on button "Previous Year" at bounding box center [163, 213] width 10 height 10
click at [173, 272] on div "Oct" at bounding box center [179, 272] width 33 height 11
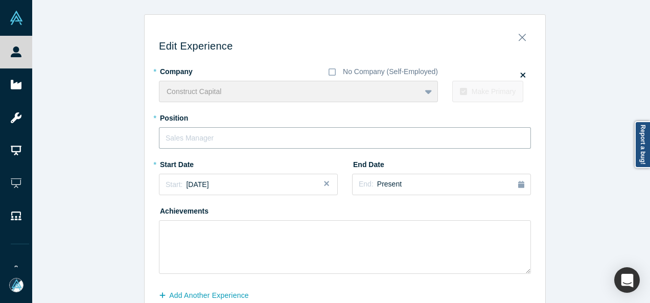
click at [232, 136] on input "text" at bounding box center [345, 137] width 372 height 21
paste input "Construct Capital logo Investor"
click at [232, 137] on input "Construct Capital logo Investor" at bounding box center [345, 137] width 372 height 21
type input "Investor"
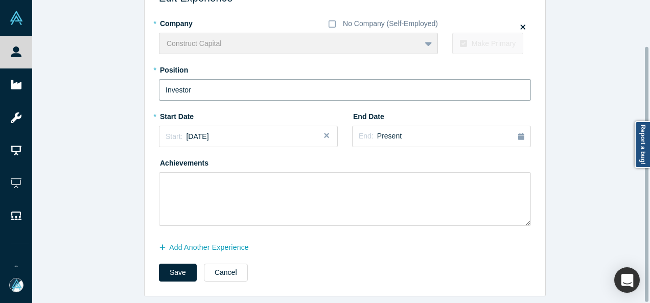
click at [648, 233] on div at bounding box center [647, 151] width 3 height 301
click at [174, 266] on button "Save" at bounding box center [178, 273] width 38 height 18
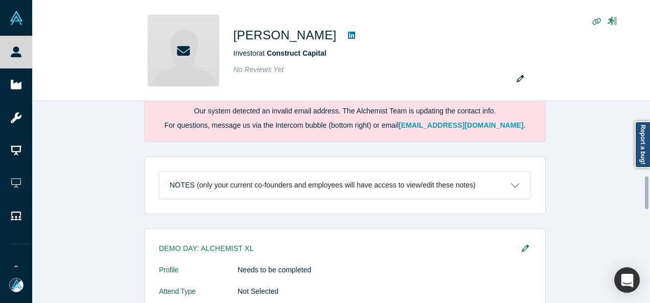
scroll to position [0, 0]
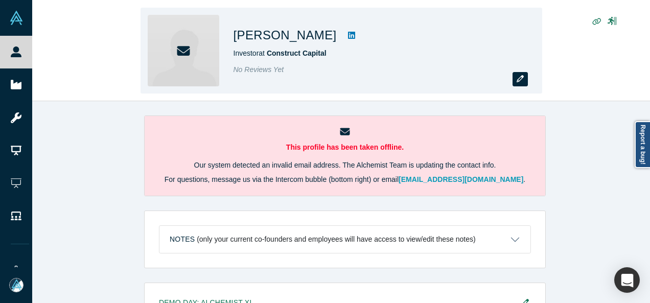
click at [521, 81] on icon "button" at bounding box center [519, 78] width 7 height 7
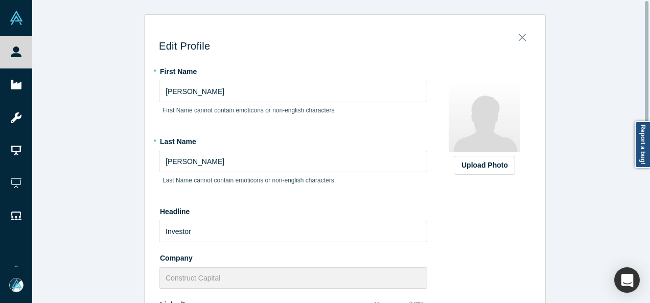
scroll to position [387, 0]
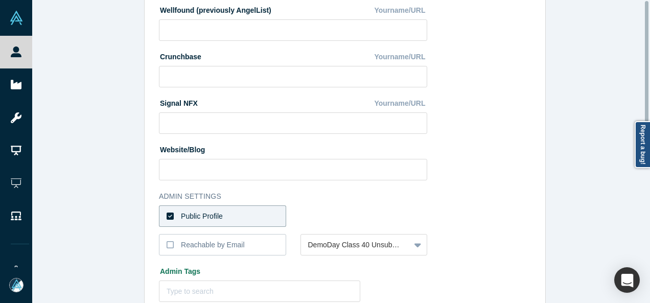
click at [647, 215] on div at bounding box center [647, 151] width 3 height 301
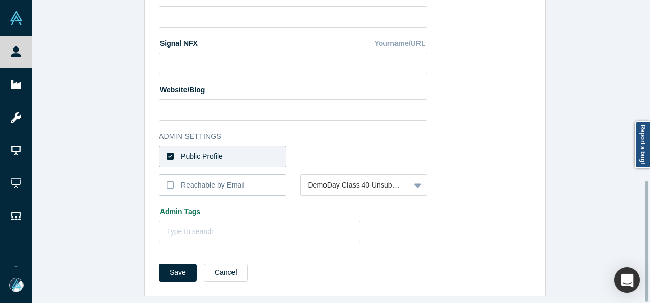
click at [648, 288] on div at bounding box center [647, 151] width 3 height 301
click at [227, 268] on button "Cancel" at bounding box center [226, 273] width 44 height 18
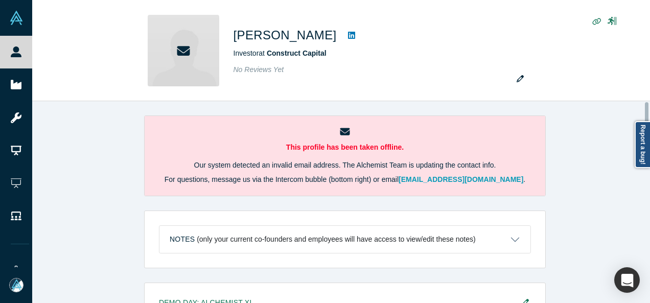
scroll to position [363, 0]
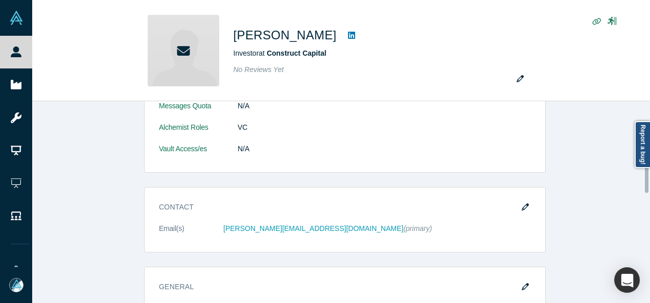
click at [648, 176] on div at bounding box center [647, 202] width 3 height 200
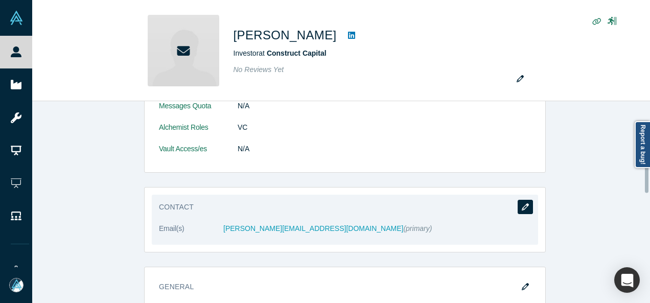
click at [523, 203] on icon "button" at bounding box center [524, 206] width 7 height 7
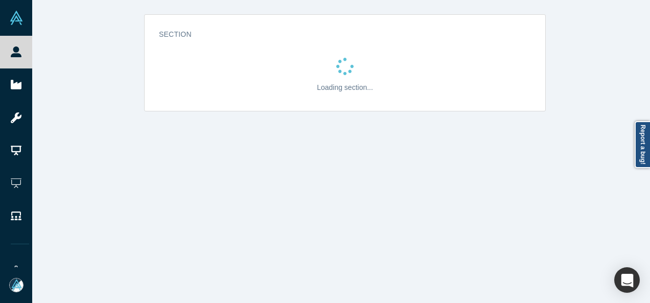
scroll to position [0, 0]
select select "US"
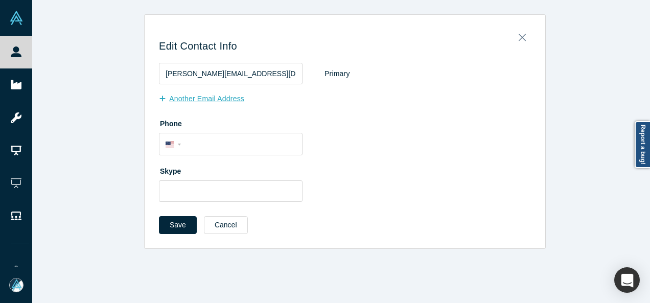
click at [234, 100] on button "Another Email Address" at bounding box center [207, 99] width 96 height 18
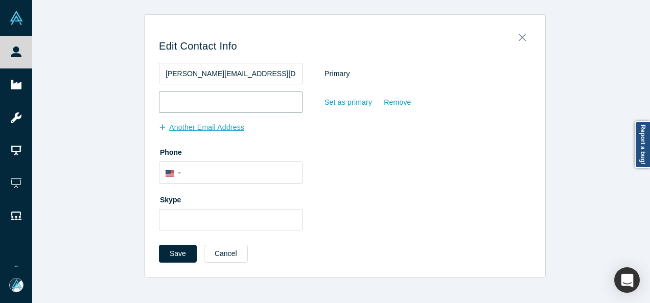
click at [234, 100] on input "email" at bounding box center [231, 101] width 144 height 21
paste input "dandepaoli1@gmail.com"
type input "dandepaoli1@gmail.com"
click at [341, 105] on div "Set as primary" at bounding box center [348, 102] width 49 height 18
click at [0, 0] on input "Set as primary" at bounding box center [0, 0] width 0 height 0
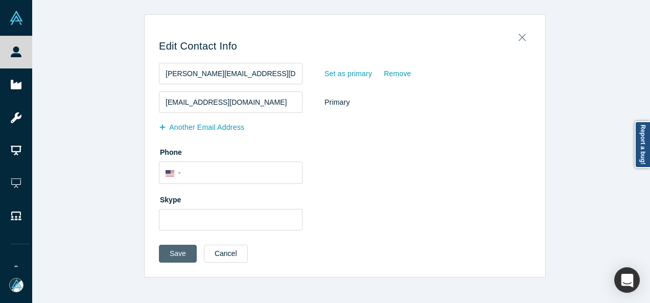
click at [182, 247] on button "Save" at bounding box center [178, 254] width 38 height 18
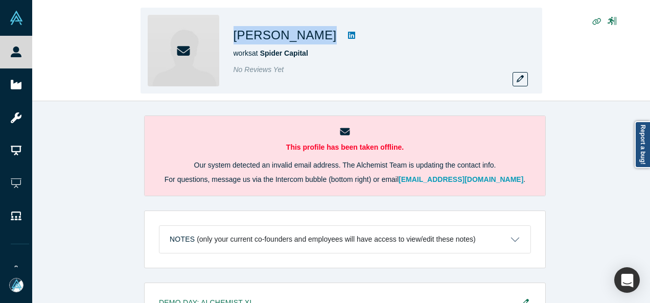
drag, startPoint x: 308, startPoint y: 37, endPoint x: 231, endPoint y: 37, distance: 77.6
click at [231, 37] on div "[PERSON_NAME] works at Spider Capital No Reviews Yet" at bounding box center [340, 51] width 401 height 86
copy div "[PERSON_NAME]"
click at [517, 87] on div "[PERSON_NAME] works at Spider Capital No Reviews Yet" at bounding box center [340, 51] width 401 height 86
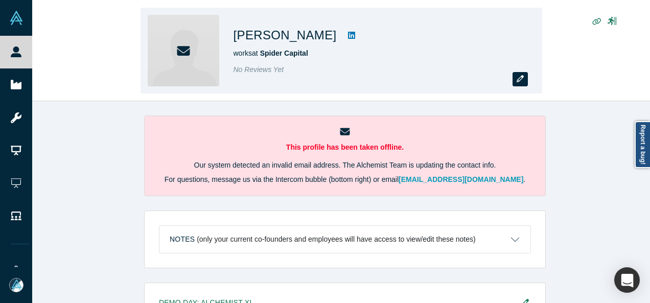
click at [519, 82] on icon "button" at bounding box center [519, 78] width 7 height 7
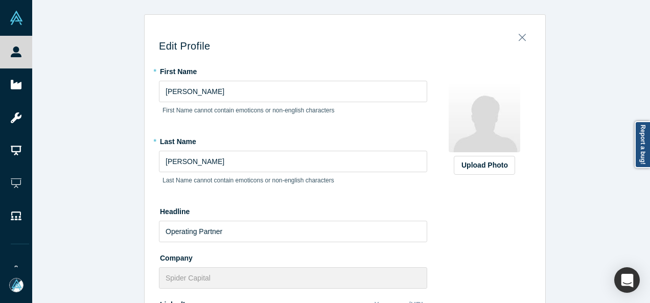
scroll to position [454, 0]
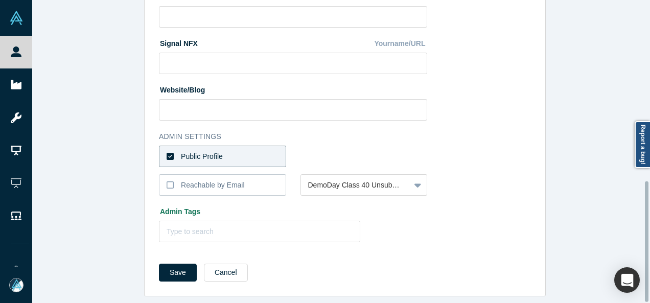
click at [646, 247] on div at bounding box center [647, 151] width 3 height 301
click at [226, 265] on button "Cancel" at bounding box center [226, 273] width 44 height 18
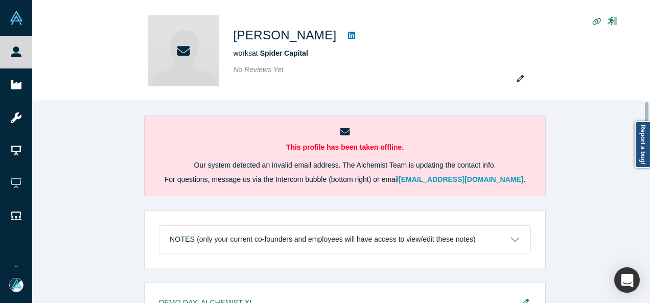
click at [649, 210] on div "This profile has been taken offline. Our system detected an invalid email addre…" at bounding box center [344, 205] width 625 height 209
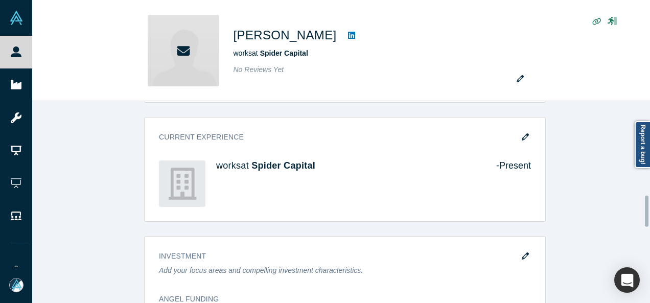
click at [647, 211] on div at bounding box center [647, 202] width 3 height 200
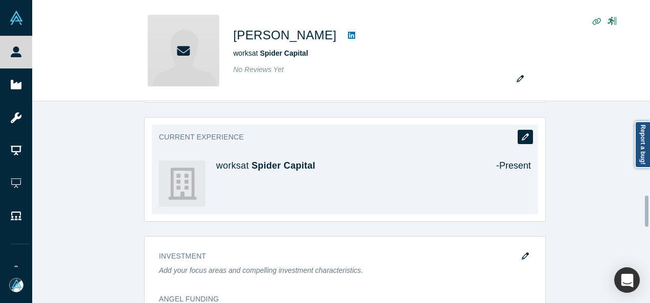
click at [521, 133] on icon "button" at bounding box center [524, 136] width 7 height 7
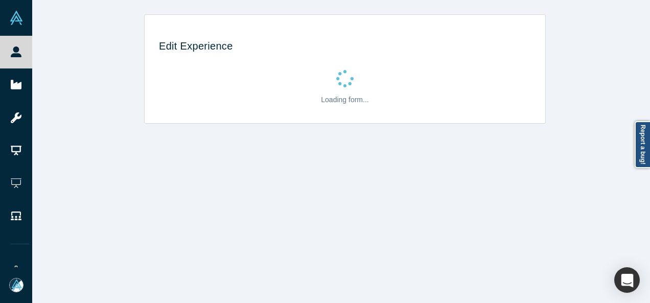
scroll to position [0, 0]
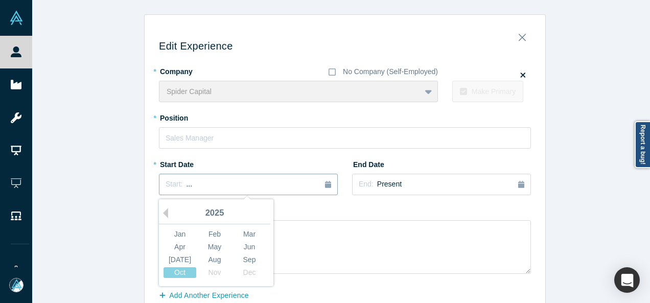
click at [275, 187] on div "Start: ..." at bounding box center [247, 184] width 165 height 11
click at [161, 216] on button "Previous Year" at bounding box center [163, 213] width 10 height 10
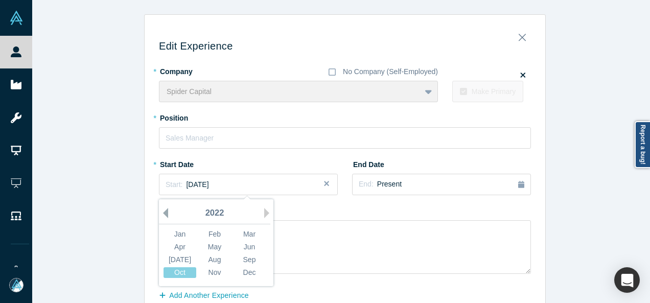
click at [161, 216] on button "Previous Year" at bounding box center [163, 213] width 10 height 10
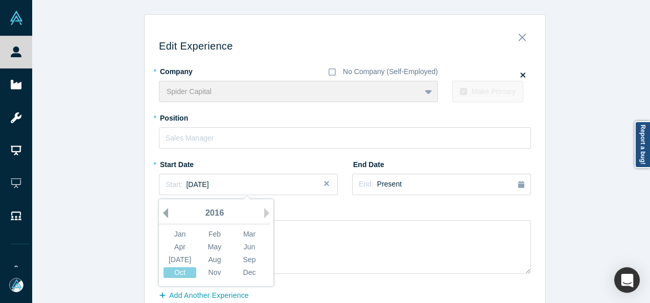
click at [161, 216] on button "Previous Year" at bounding box center [163, 213] width 10 height 10
click at [242, 243] on div "Jun" at bounding box center [249, 247] width 33 height 11
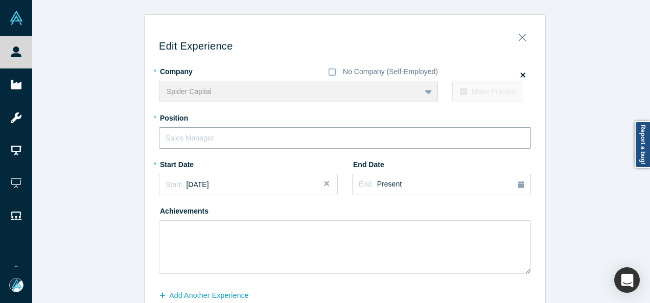
click at [314, 139] on input "text" at bounding box center [345, 137] width 372 height 21
paste input "Operating Partner"
type input "Operating Partner"
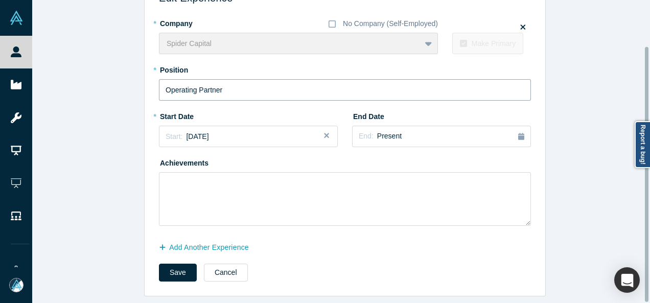
click at [648, 240] on div at bounding box center [647, 151] width 3 height 301
click at [168, 264] on button "Save" at bounding box center [178, 273] width 38 height 18
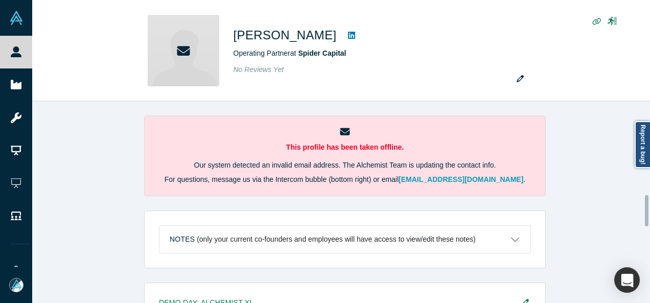
scroll to position [610, 0]
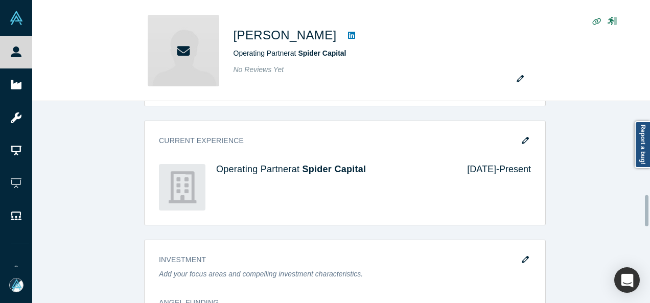
click at [648, 210] on div at bounding box center [647, 202] width 3 height 200
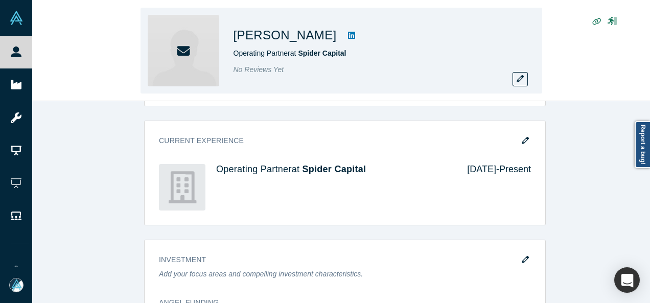
click at [647, 79] on div "Dave Berman Operating Partner at Spider Capital No Reviews Yet" at bounding box center [340, 51] width 617 height 101
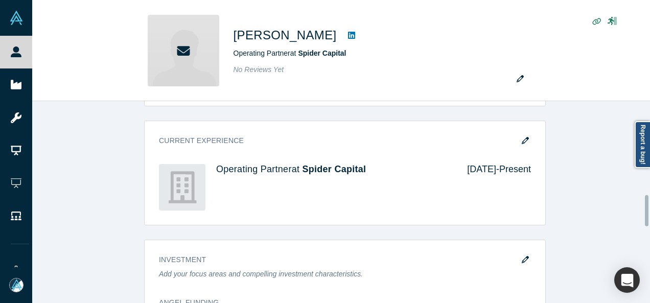
scroll to position [402, 0]
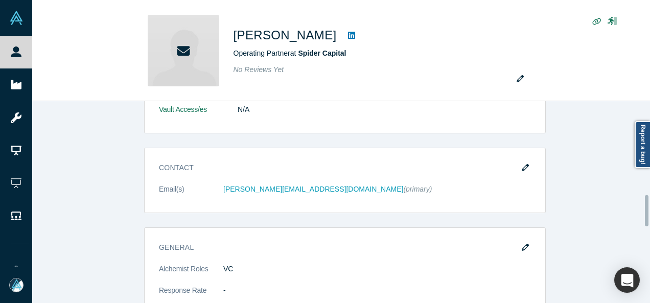
click at [648, 179] on div at bounding box center [647, 202] width 3 height 200
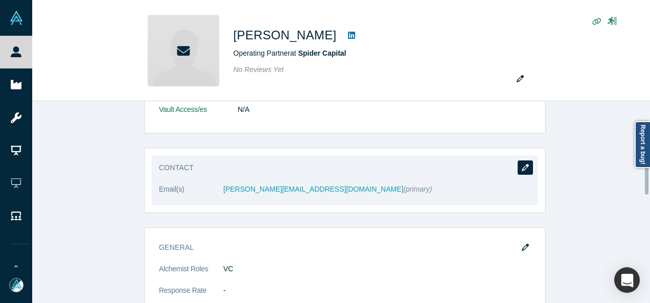
click at [523, 164] on icon "button" at bounding box center [524, 167] width 7 height 7
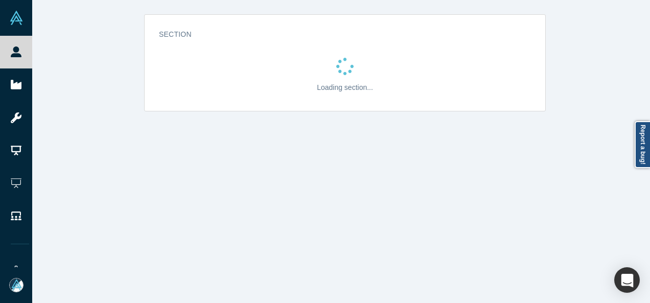
scroll to position [0, 0]
select select "US"
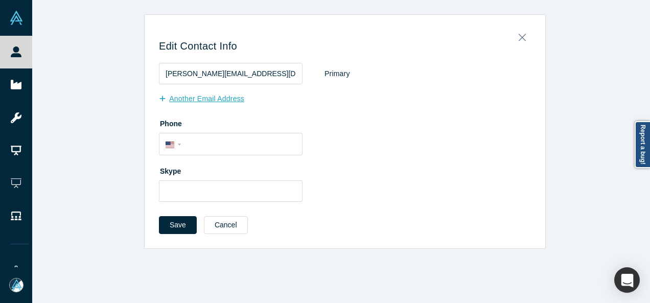
click at [211, 99] on button "Another Email Address" at bounding box center [207, 99] width 96 height 18
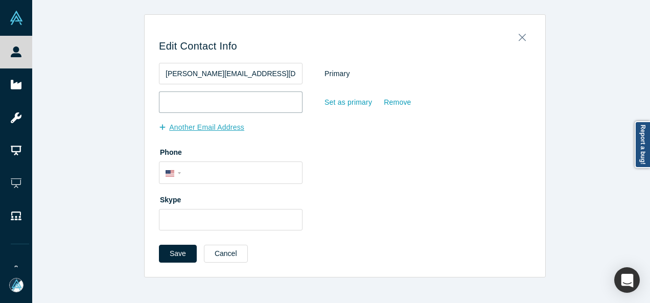
click at [211, 99] on input "email" at bounding box center [231, 101] width 144 height 21
paste input "davidmberman1@gmail.com"
type input "davidmberman1@gmail.com"
click at [340, 103] on div "Set as primary" at bounding box center [348, 102] width 49 height 18
click at [0, 0] on input "Set as primary" at bounding box center [0, 0] width 0 height 0
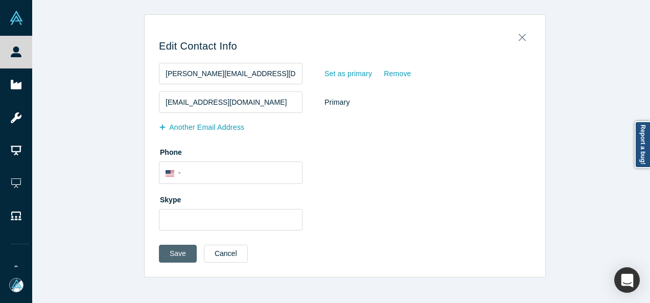
click at [174, 254] on button "Save" at bounding box center [178, 254] width 38 height 18
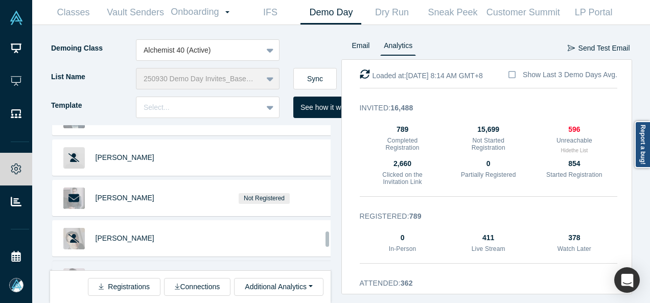
scroll to position [1851, 0]
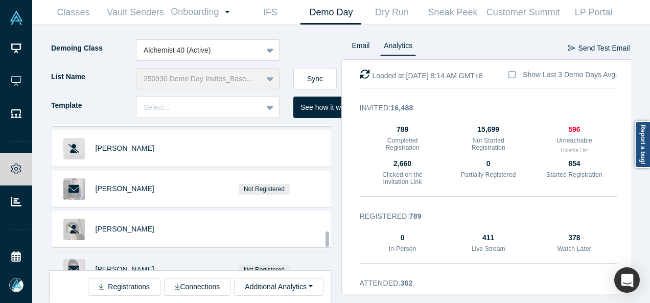
drag, startPoint x: 326, startPoint y: 212, endPoint x: 321, endPoint y: 240, distance: 28.0
click at [321, 240] on div "[PERSON_NAME] [PERSON_NAME] [PERSON_NAME] [PERSON_NAME] [PERSON_NAME] Bel [PERS…" at bounding box center [190, 197] width 280 height 145
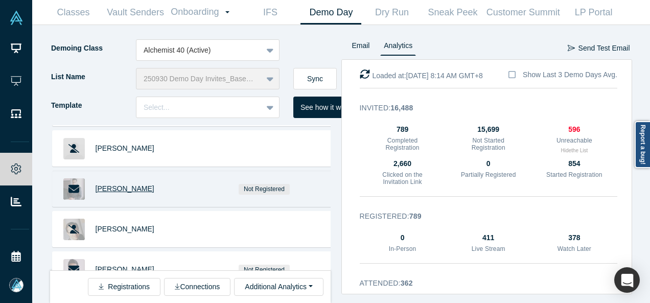
click at [105, 184] on span "[PERSON_NAME]" at bounding box center [125, 188] width 59 height 8
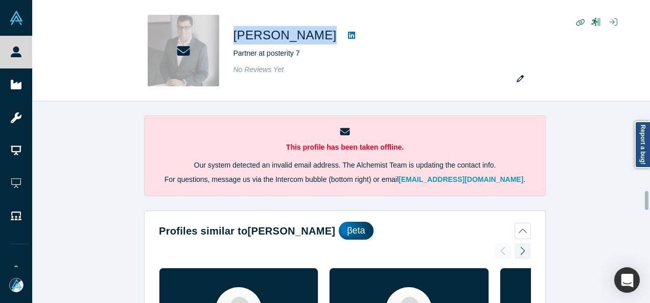
scroll to position [952, 0]
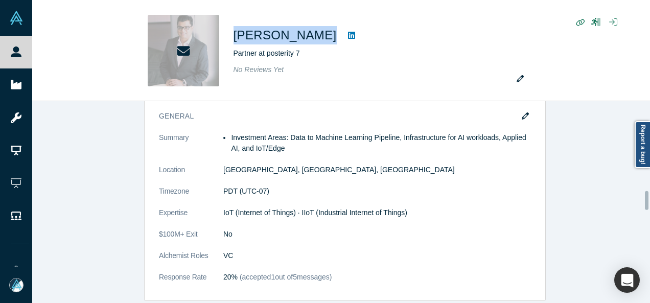
click at [646, 200] on div at bounding box center [647, 202] width 3 height 200
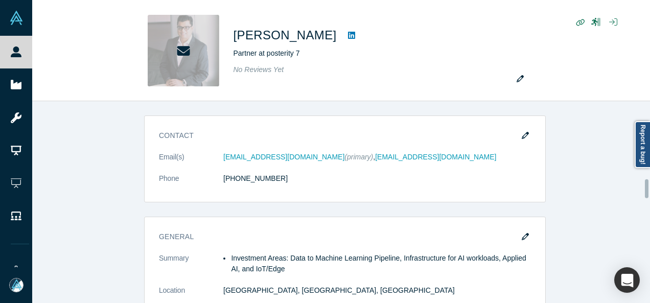
scroll to position [826, 0]
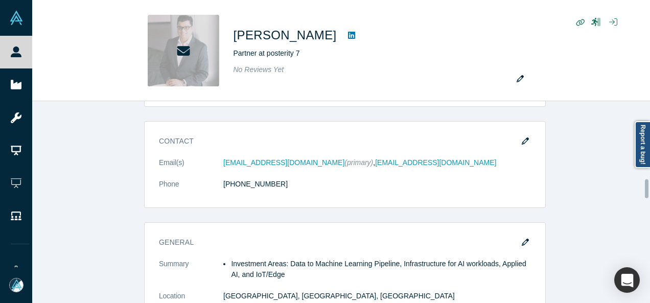
drag, startPoint x: 646, startPoint y: 200, endPoint x: 647, endPoint y: 188, distance: 11.8
click at [647, 188] on div at bounding box center [647, 188] width 4 height 19
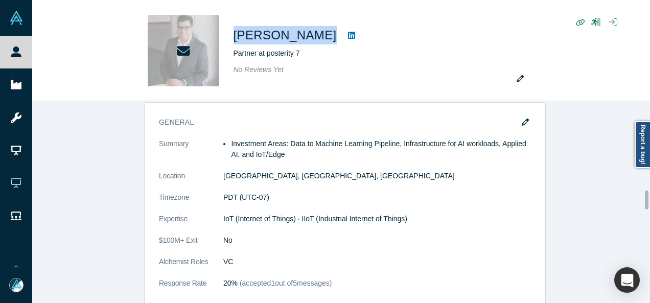
click at [646, 200] on div at bounding box center [647, 202] width 3 height 200
click at [646, 200] on div at bounding box center [647, 199] width 4 height 19
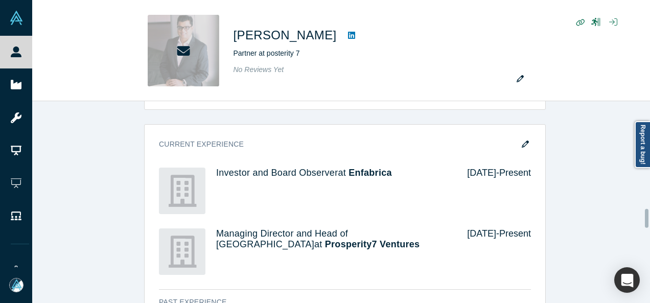
scroll to position [1154, 0]
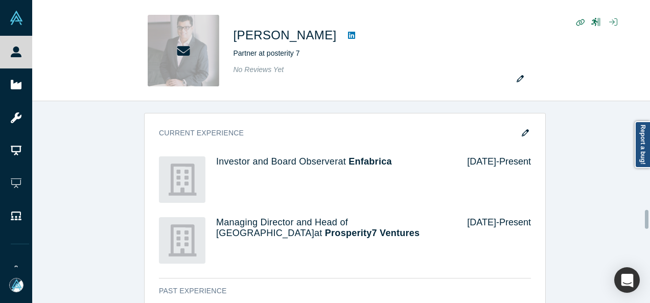
drag, startPoint x: 646, startPoint y: 200, endPoint x: 644, endPoint y: 219, distance: 19.5
click at [644, 219] on div "This profile has been taken offline. Our system detected an invalid email addre…" at bounding box center [340, 202] width 617 height 202
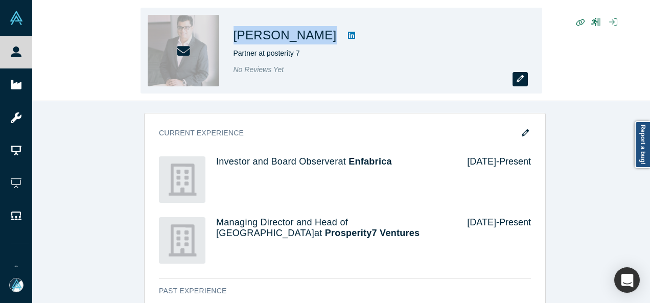
click at [524, 74] on button "button" at bounding box center [519, 79] width 15 height 14
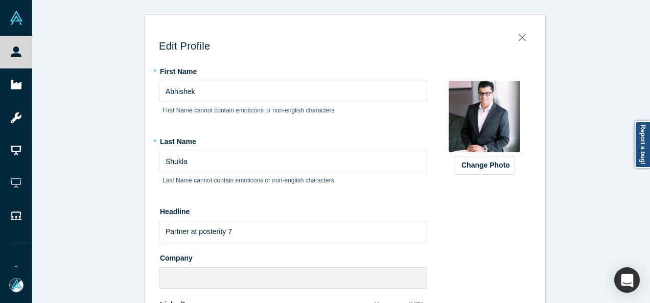
scroll to position [307, 0]
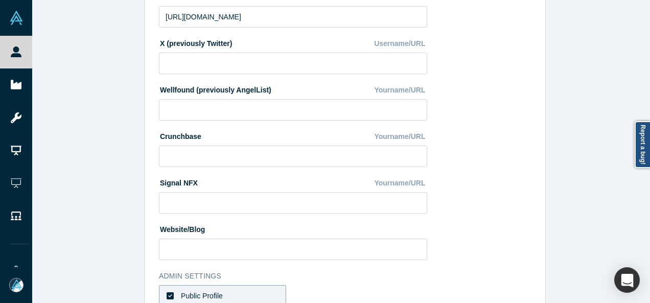
click at [646, 183] on div at bounding box center [647, 151] width 3 height 301
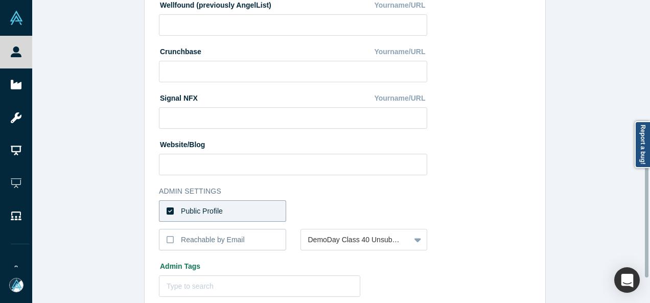
scroll to position [395, 0]
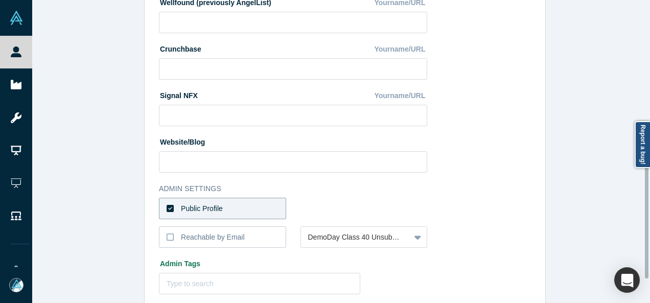
drag, startPoint x: 646, startPoint y: 183, endPoint x: 646, endPoint y: 218, distance: 34.7
click at [646, 218] on div at bounding box center [647, 218] width 4 height 121
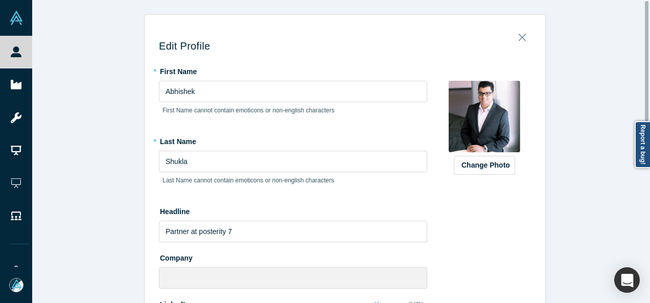
click at [646, 26] on div at bounding box center [647, 151] width 3 height 301
click at [646, 26] on div at bounding box center [647, 61] width 4 height 121
click at [518, 39] on icon "Close" at bounding box center [521, 37] width 7 height 11
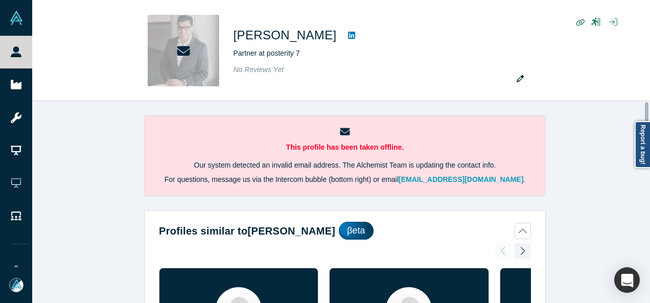
scroll to position [683, 0]
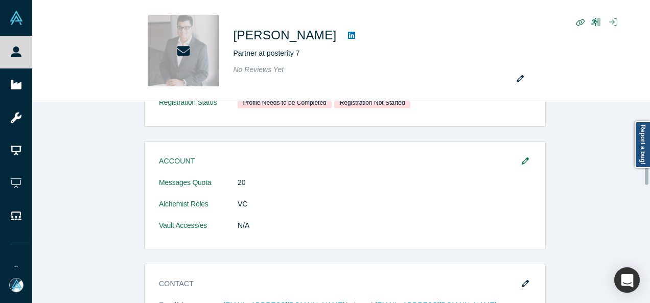
click at [646, 175] on div at bounding box center [647, 202] width 3 height 200
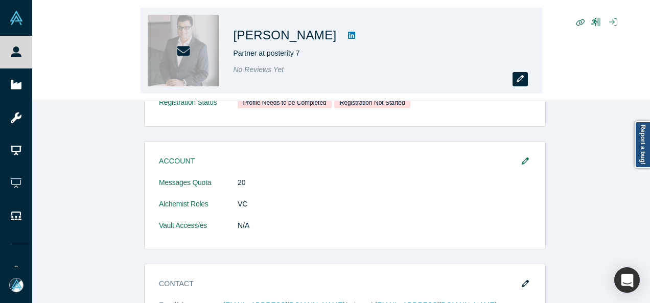
click at [519, 79] on icon "button" at bounding box center [519, 78] width 7 height 7
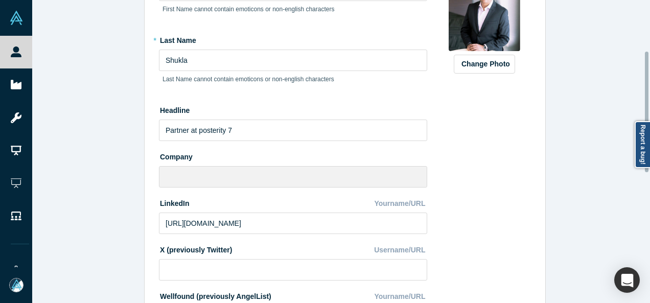
scroll to position [91, 0]
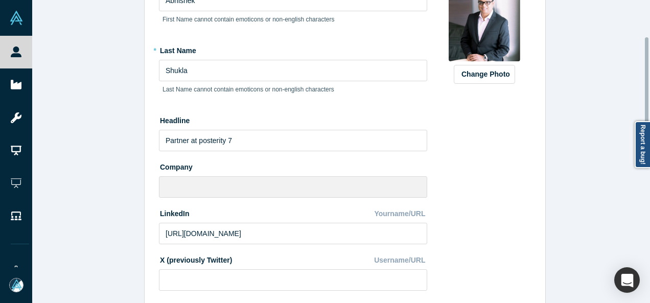
drag, startPoint x: 646, startPoint y: 78, endPoint x: 618, endPoint y: 114, distance: 45.6
click at [618, 114] on div "Edit Profile * First Name [PERSON_NAME] First Name cannot contain emoticons or …" at bounding box center [340, 151] width 617 height 303
click at [479, 214] on div "Change Photo Zoom Save Remove Upload New" at bounding box center [484, 288] width 93 height 633
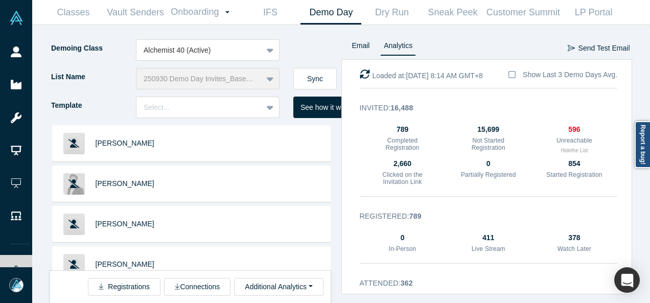
scroll to position [1851, 0]
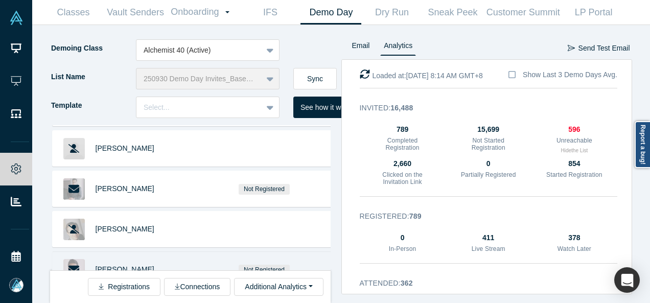
click at [112, 265] on span "[PERSON_NAME]" at bounding box center [125, 269] width 59 height 8
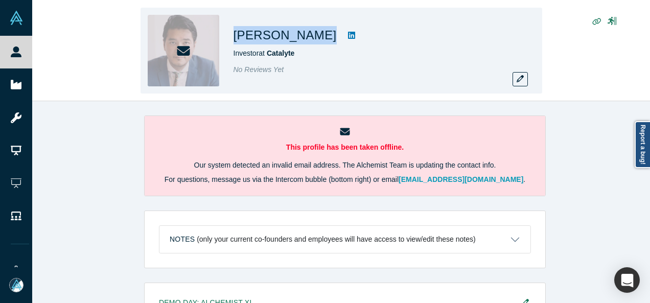
drag, startPoint x: 295, startPoint y: 38, endPoint x: 233, endPoint y: 35, distance: 61.9
click at [233, 35] on div "[PERSON_NAME]" at bounding box center [376, 35] width 286 height 18
copy div "[PERSON_NAME]"
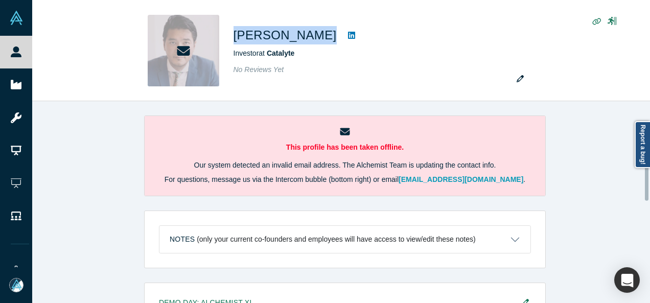
scroll to position [366, 0]
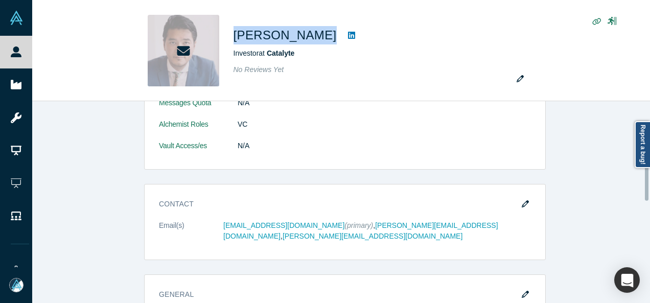
click at [647, 183] on div at bounding box center [647, 202] width 3 height 200
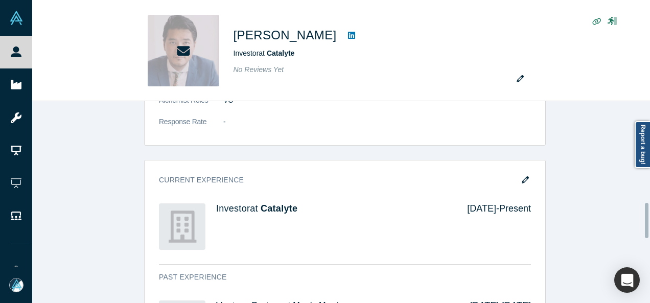
scroll to position [587, 0]
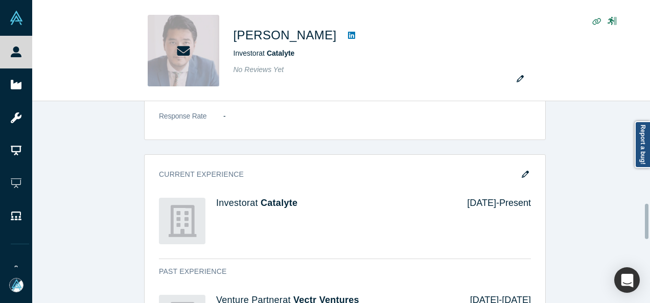
drag, startPoint x: 647, startPoint y: 183, endPoint x: 643, endPoint y: 221, distance: 38.5
click at [643, 221] on div "This profile has been taken offline. Our system detected an invalid email addre…" at bounding box center [340, 202] width 617 height 202
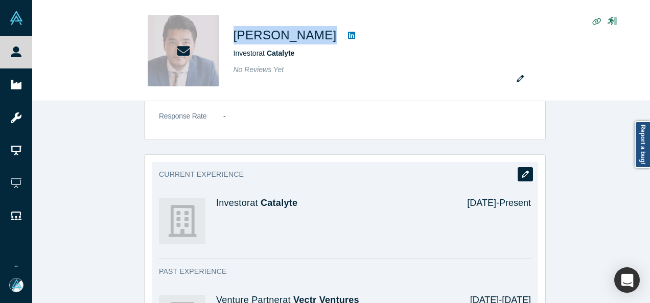
click at [522, 171] on icon "button" at bounding box center [524, 174] width 7 height 7
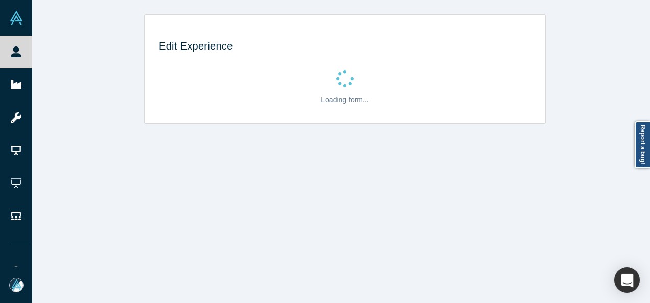
scroll to position [0, 0]
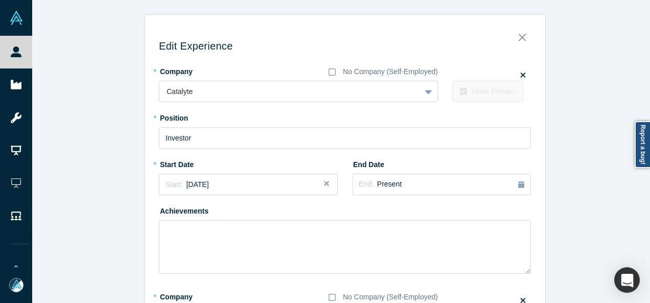
click at [649, 202] on div "Edit Experience * Company No Company (Self-Employed) Catalyte To pick up a drag…" at bounding box center [344, 291] width 625 height 555
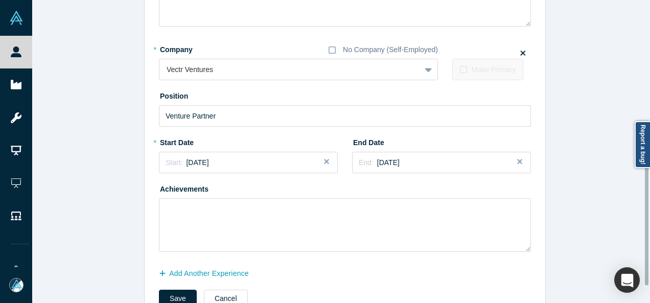
click at [646, 207] on div at bounding box center [647, 151] width 3 height 301
click at [236, 273] on button "Add Another Experience" at bounding box center [209, 274] width 101 height 18
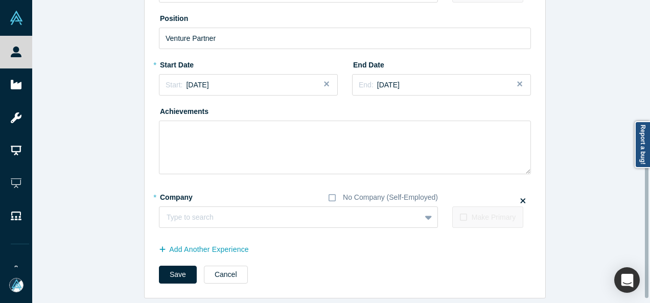
scroll to position [333, 0]
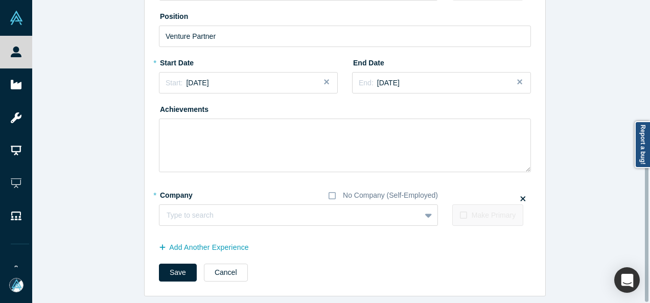
drag, startPoint x: 646, startPoint y: 179, endPoint x: 640, endPoint y: 201, distance: 22.7
click at [640, 201] on div "Edit Experience * Company No Company (Self-Employed) Catalyte To pick up a drag…" at bounding box center [340, 151] width 617 height 303
click at [289, 212] on div at bounding box center [279, 215] width 226 height 13
paste input "Board Advisor Board Advisor MUUN"
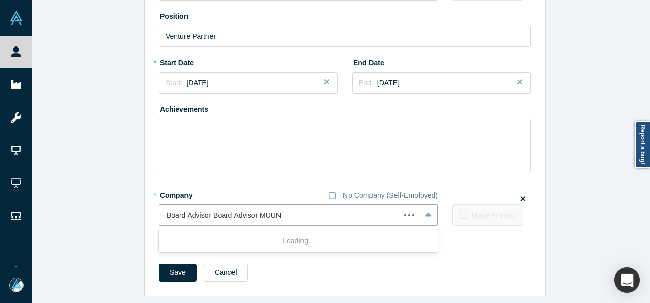
drag, startPoint x: 255, startPoint y: 211, endPoint x: 152, endPoint y: 216, distance: 103.3
type input "MUUN"
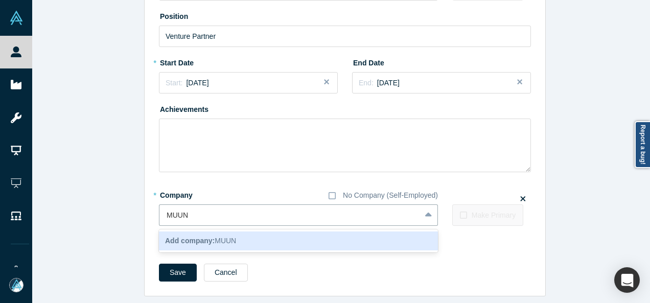
click at [194, 236] on b "Add company:" at bounding box center [190, 240] width 50 height 8
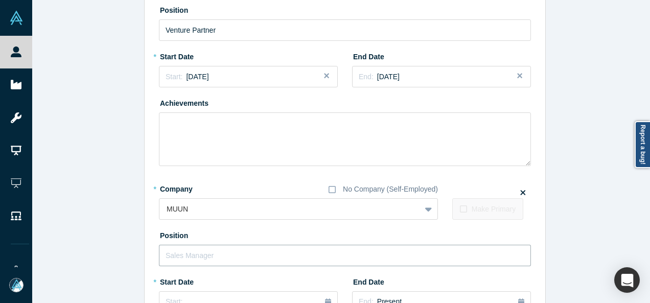
click at [191, 256] on input "text" at bounding box center [345, 255] width 372 height 21
paste input "Board Advisor Board Advisor"
drag, startPoint x: 207, startPoint y: 255, endPoint x: 121, endPoint y: 262, distance: 87.1
click at [121, 262] on div "Edit Experience * Company No Company (Self-Employed) Catalyte To pick up a drag…" at bounding box center [344, 71] width 625 height 780
type input "Board Advisor"
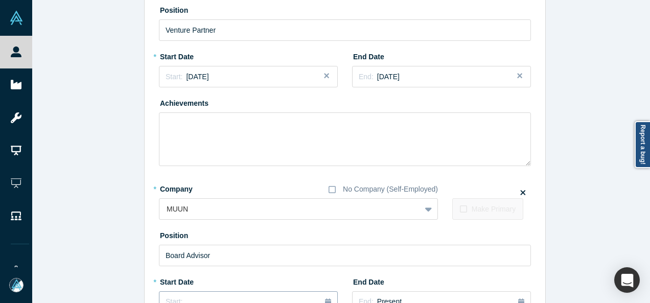
click at [165, 298] on span "Start:" at bounding box center [173, 301] width 17 height 8
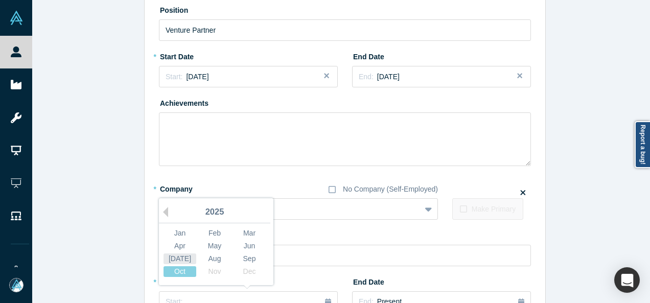
click at [180, 253] on div "Jul" at bounding box center [179, 258] width 33 height 11
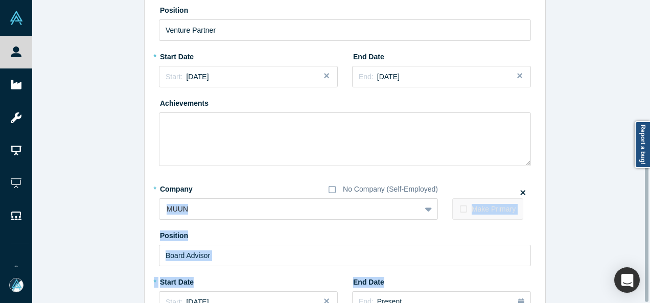
drag, startPoint x: 644, startPoint y: 177, endPoint x: 647, endPoint y: 204, distance: 26.7
click at [647, 204] on div "Edit Experience * Company No Company (Self-Employed) Catalyte To pick up a drag…" at bounding box center [340, 151] width 617 height 303
click at [611, 211] on div "Edit Experience * Company No Company (Self-Employed) Catalyte To pick up a drag…" at bounding box center [344, 71] width 625 height 780
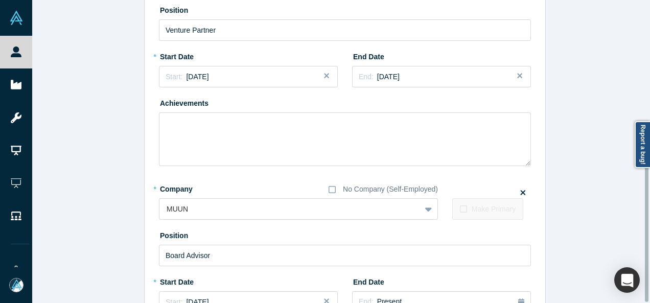
scroll to position [505, 0]
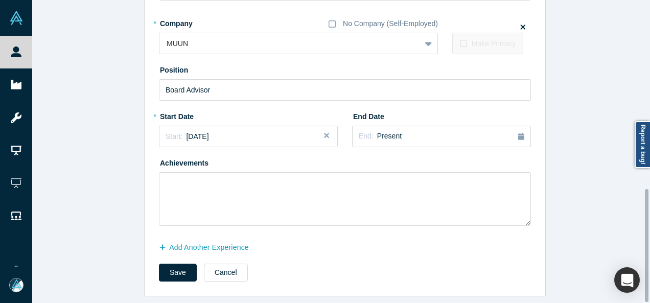
drag, startPoint x: 646, startPoint y: 230, endPoint x: 649, endPoint y: 267, distance: 36.4
click at [649, 267] on div "Edit Experience * Company No Company (Self-Employed) Catalyte To pick up a drag…" at bounding box center [340, 151] width 617 height 303
click at [161, 265] on button "Save" at bounding box center [178, 273] width 38 height 18
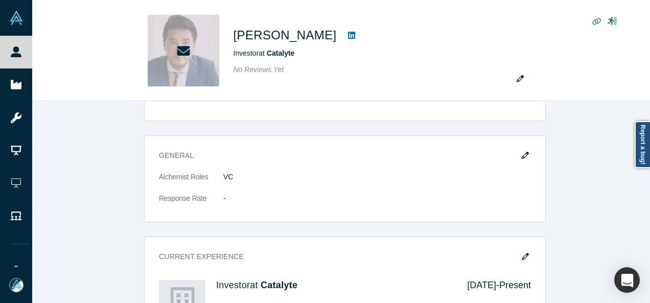
scroll to position [0, 0]
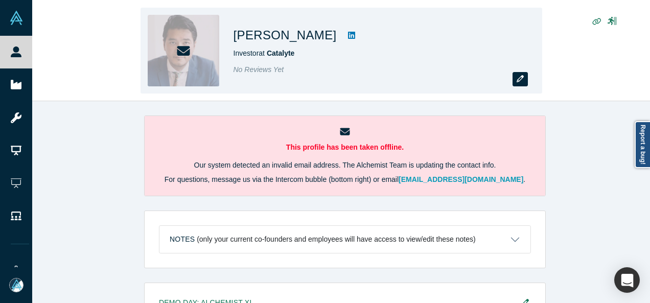
click at [524, 82] on button "button" at bounding box center [519, 79] width 15 height 14
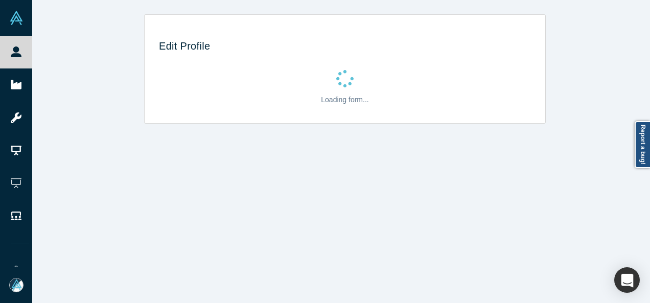
click at [430, 220] on div "Edit Profile Loading form..." at bounding box center [344, 155] width 625 height 311
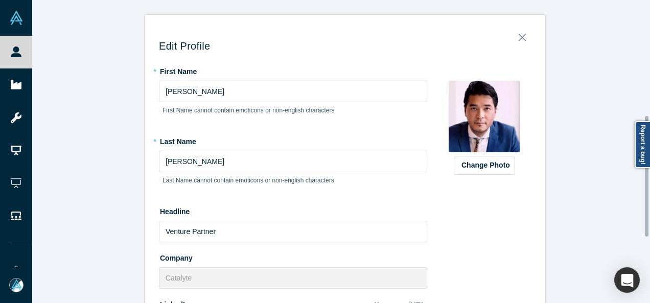
scroll to position [289, 0]
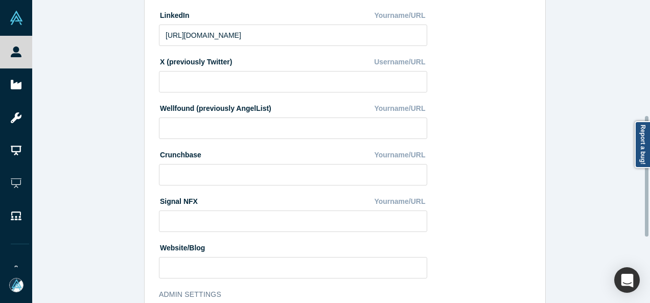
click at [646, 176] on div at bounding box center [647, 151] width 3 height 301
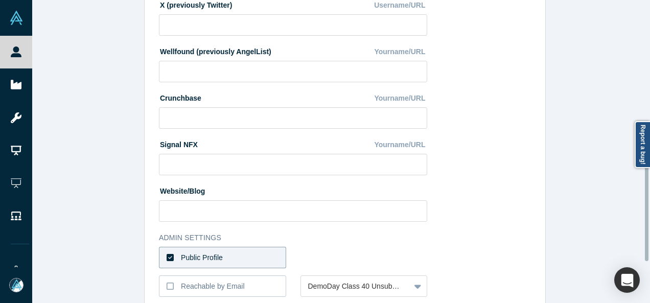
scroll to position [344, 0]
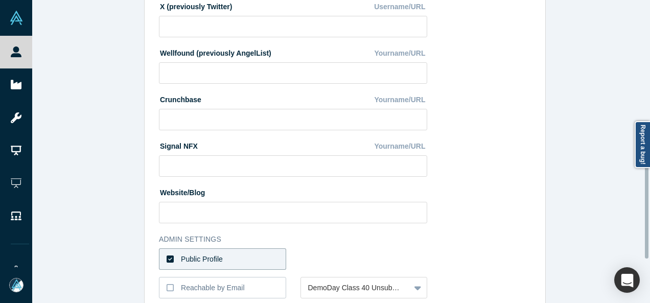
drag, startPoint x: 646, startPoint y: 176, endPoint x: 645, endPoint y: 198, distance: 22.0
click at [645, 198] on div at bounding box center [647, 198] width 4 height 121
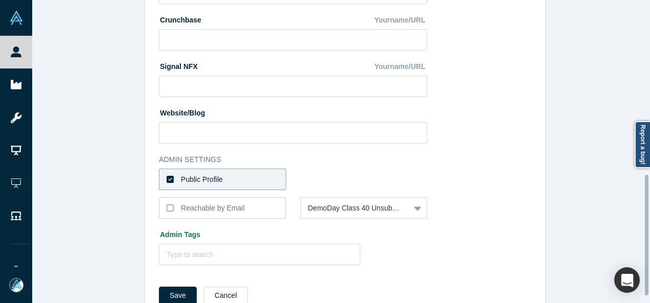
scroll to position [446, 0]
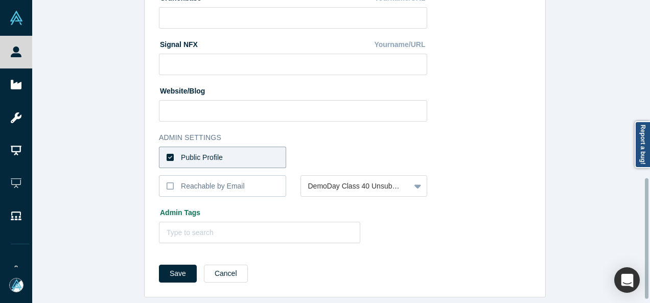
drag, startPoint x: 646, startPoint y: 196, endPoint x: 640, endPoint y: 236, distance: 40.7
click at [640, 236] on div "Edit Profile * First Name Andy First Name cannot contain emoticons or non-engli…" at bounding box center [340, 151] width 617 height 303
click at [230, 266] on button "Cancel" at bounding box center [226, 274] width 44 height 18
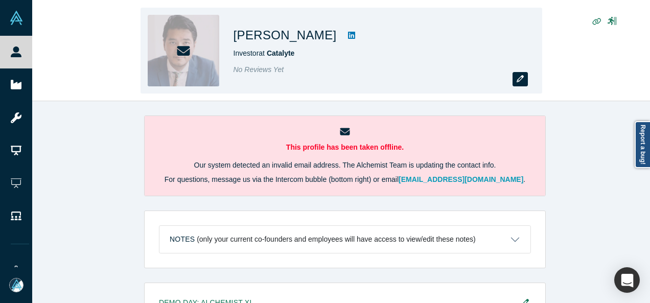
click at [523, 79] on button "button" at bounding box center [519, 79] width 15 height 14
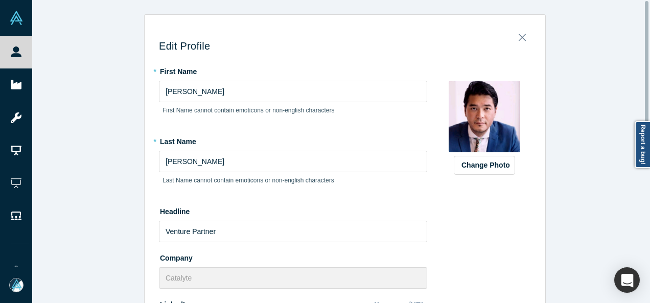
scroll to position [332, 0]
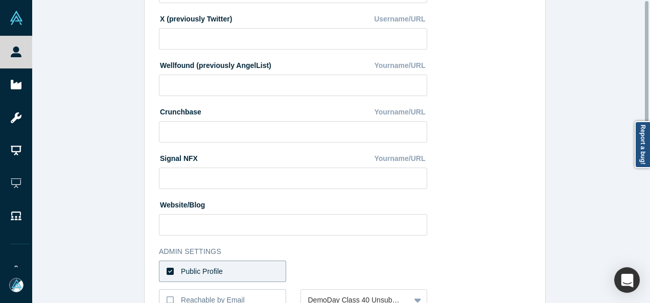
click at [647, 193] on div at bounding box center [647, 151] width 3 height 301
click at [259, 274] on label "Public Profile" at bounding box center [222, 270] width 127 height 21
click at [0, 0] on input "Public Profile" at bounding box center [0, 0] width 0 height 0
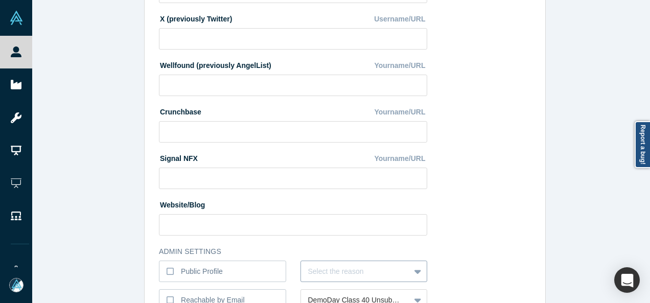
scroll to position [436, 0]
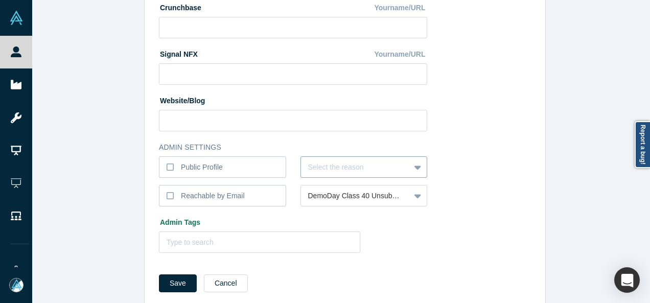
click at [309, 178] on div "Select the reason" at bounding box center [363, 166] width 127 height 21
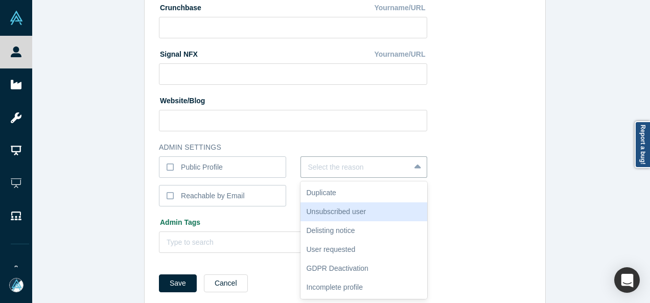
click at [331, 211] on div "Unsubscribed user" at bounding box center [363, 211] width 127 height 19
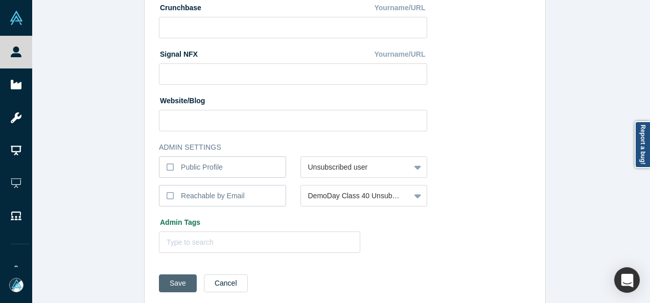
click at [176, 283] on button "Save" at bounding box center [178, 283] width 38 height 18
